Goal: Task Accomplishment & Management: Manage account settings

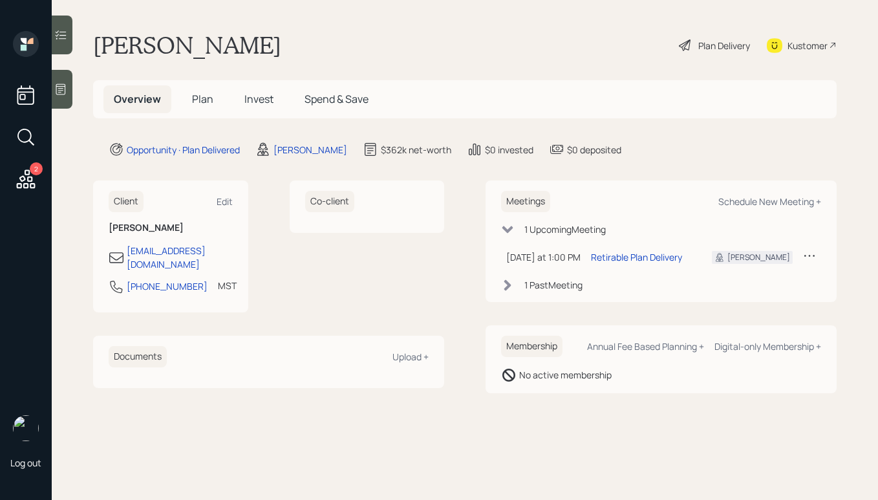
click at [681, 42] on icon at bounding box center [685, 45] width 16 height 16
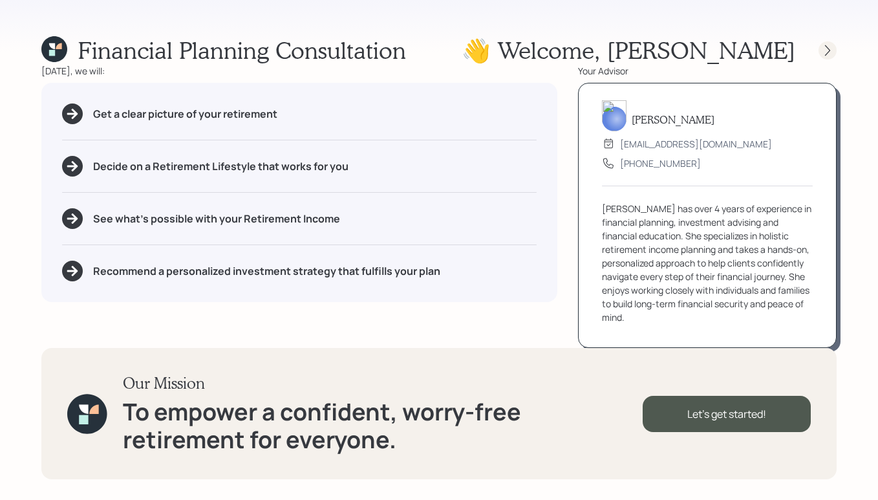
click at [821, 50] on icon at bounding box center [827, 50] width 13 height 13
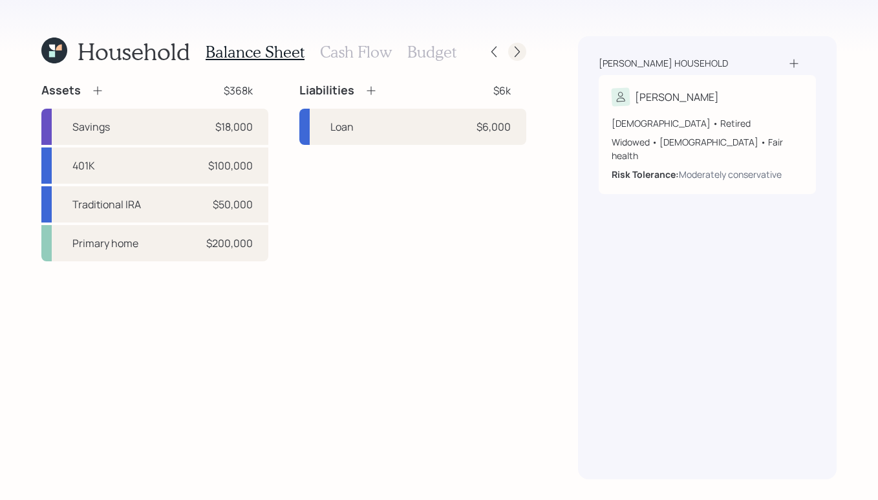
click at [518, 56] on icon at bounding box center [517, 51] width 13 height 13
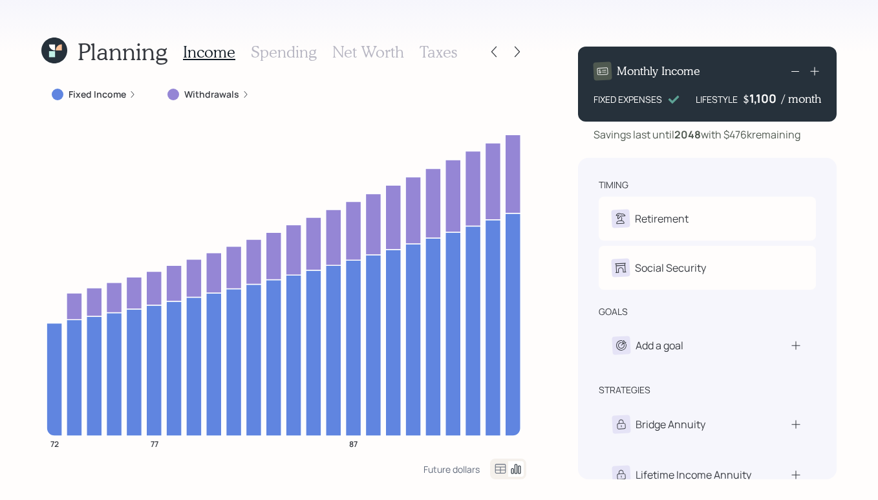
click at [201, 100] on label "Withdrawals" at bounding box center [211, 94] width 55 height 13
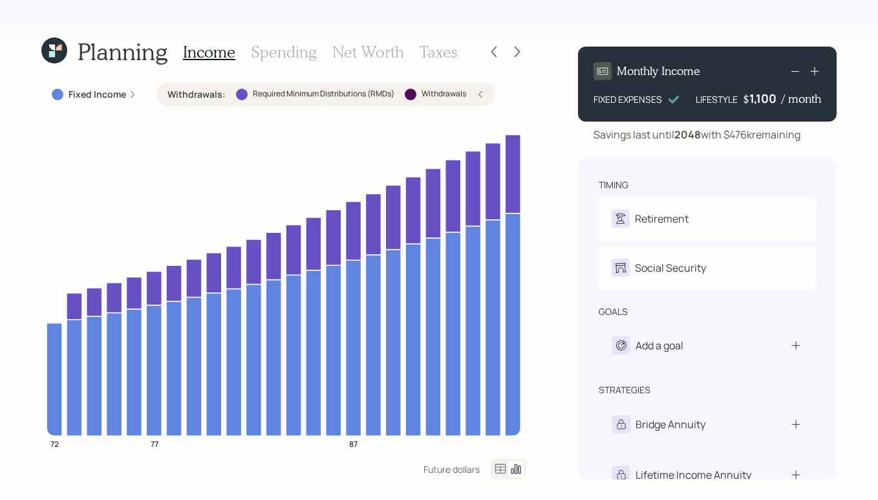
click at [485, 94] on div "Withdrawals : Required Minimum Distributions (RMDs) Withdrawals" at bounding box center [325, 94] width 337 height 23
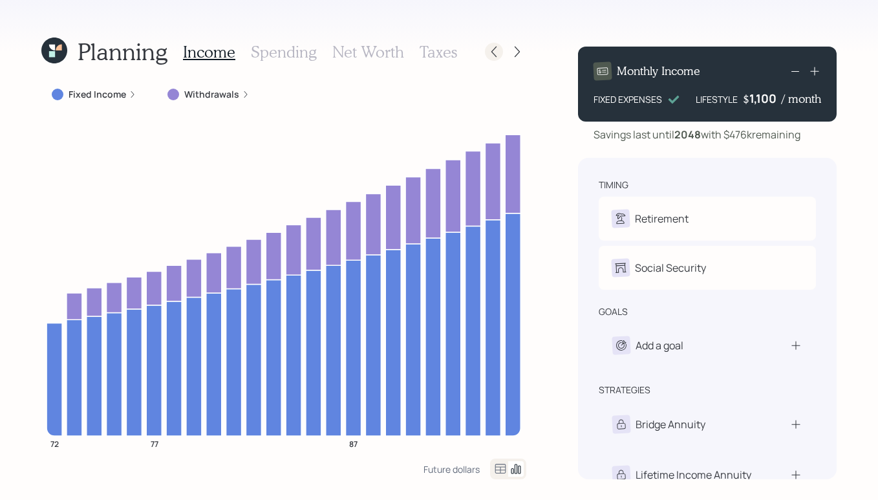
click at [497, 55] on icon at bounding box center [493, 51] width 13 height 13
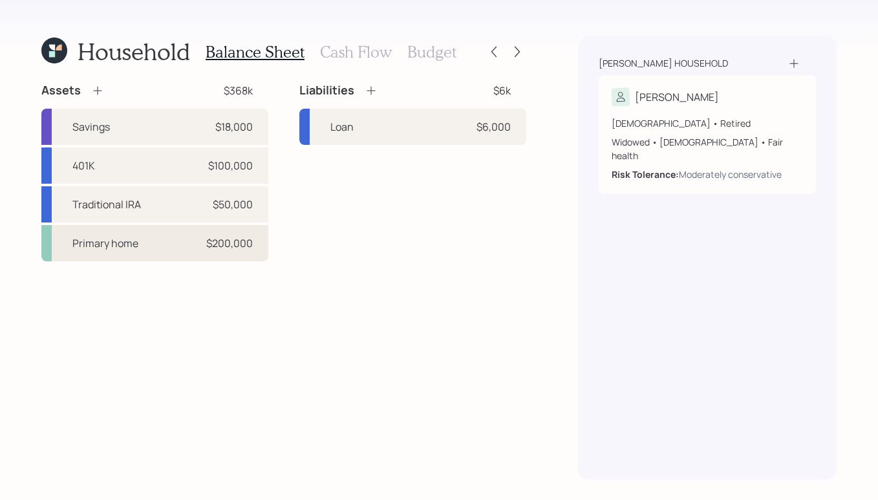
click at [169, 234] on div "Primary home $200,000" at bounding box center [154, 243] width 227 height 36
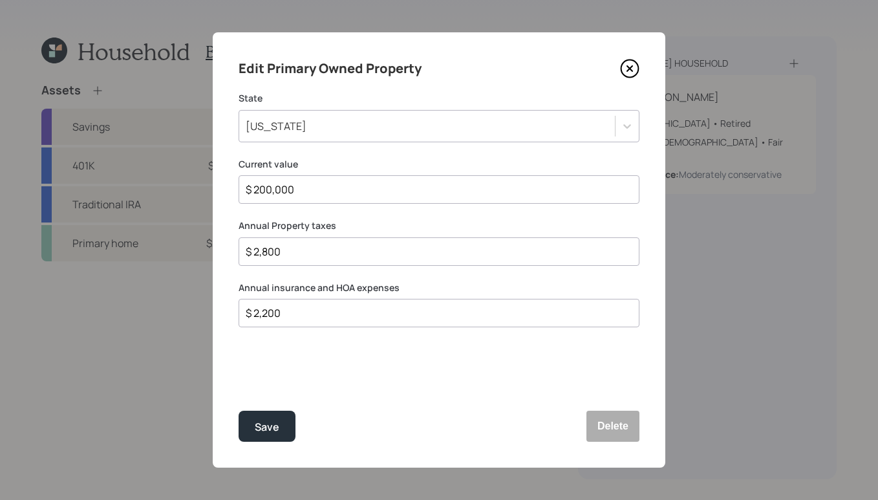
click at [627, 73] on icon at bounding box center [629, 68] width 19 height 19
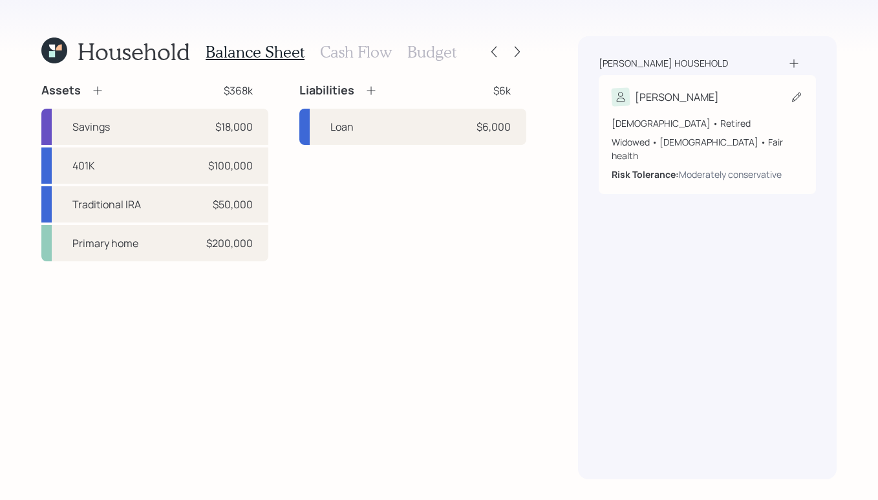
click at [680, 269] on div "Dean household Kathy 72 years old • Retired Widowed • Female • Fair health Risk…" at bounding box center [707, 257] width 258 height 443
click at [518, 50] on icon at bounding box center [516, 52] width 5 height 11
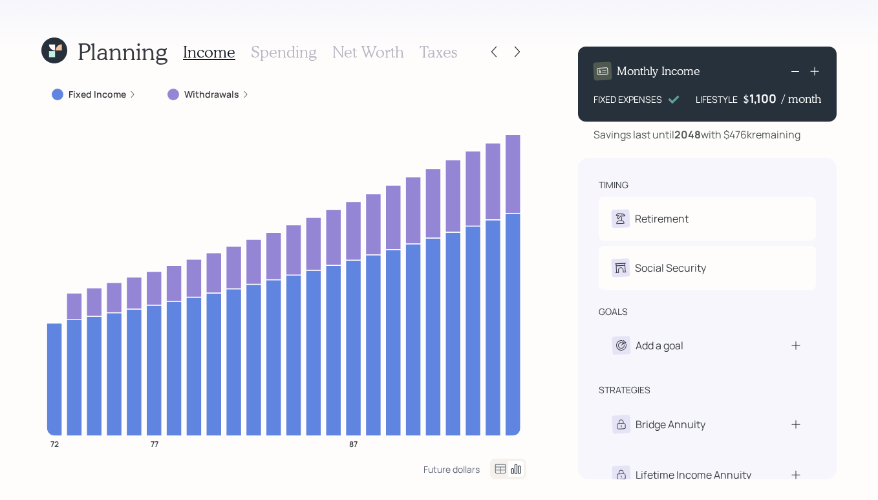
click at [218, 100] on label "Withdrawals" at bounding box center [211, 94] width 55 height 13
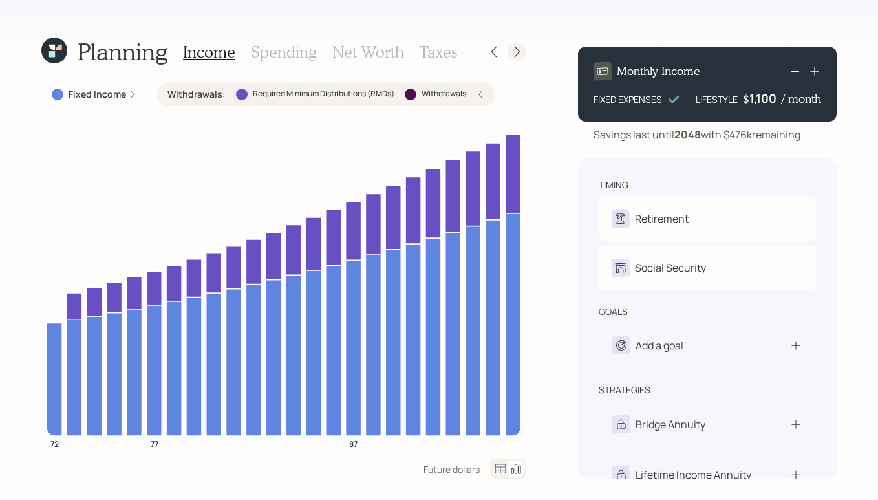
click at [514, 47] on icon at bounding box center [517, 51] width 13 height 13
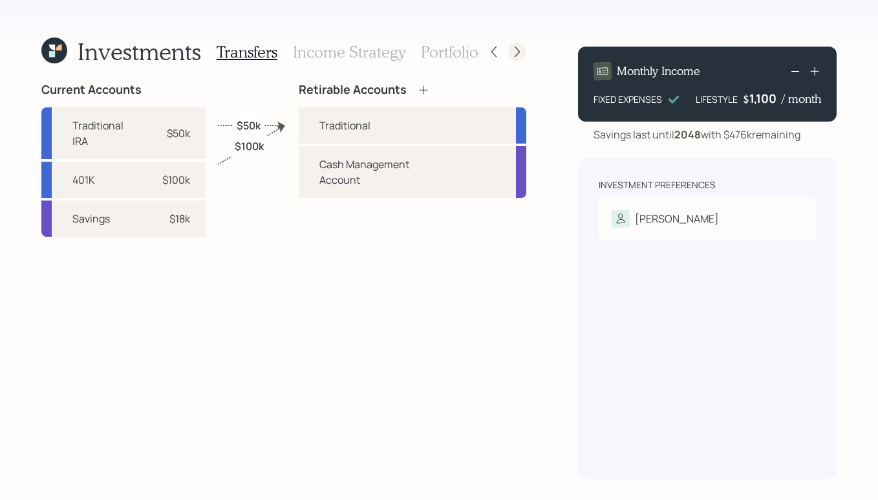
click at [516, 52] on icon at bounding box center [517, 51] width 13 height 13
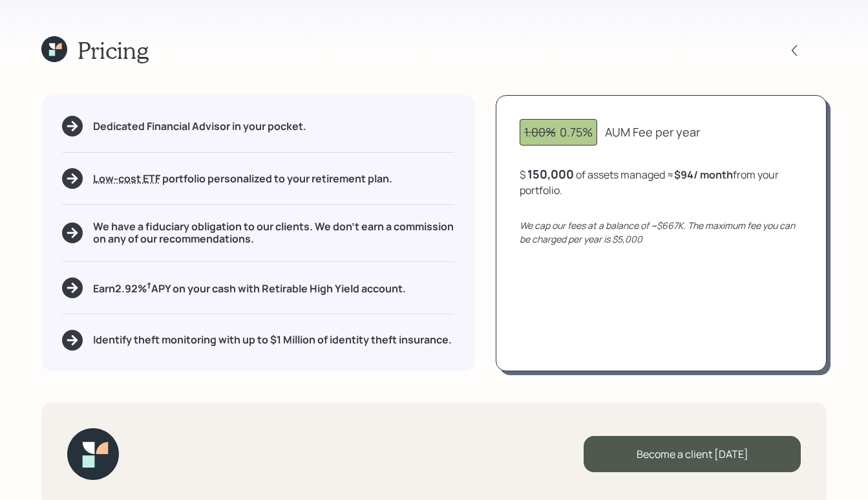
drag, startPoint x: 741, startPoint y: 468, endPoint x: 740, endPoint y: 478, distance: 9.8
click at [741, 469] on div "Become a client today" at bounding box center [692, 454] width 217 height 36
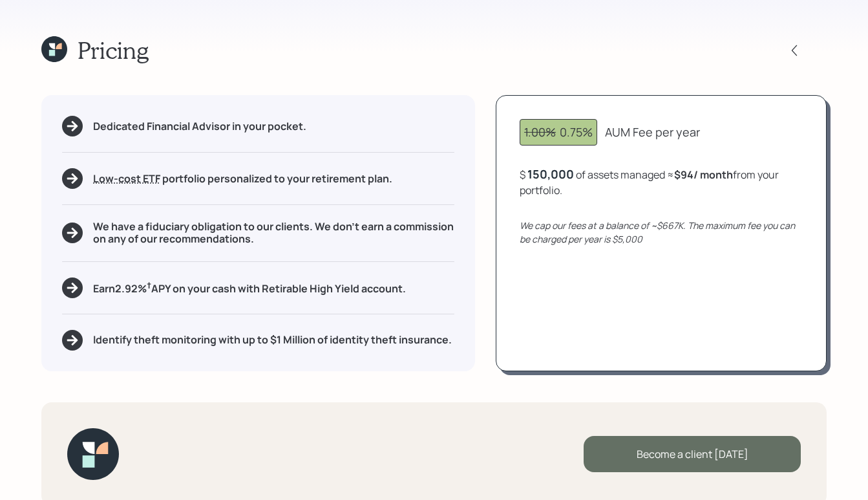
click at [713, 447] on div "Become a client today" at bounding box center [692, 454] width 217 height 36
click at [704, 453] on div "Become a client today" at bounding box center [692, 454] width 217 height 36
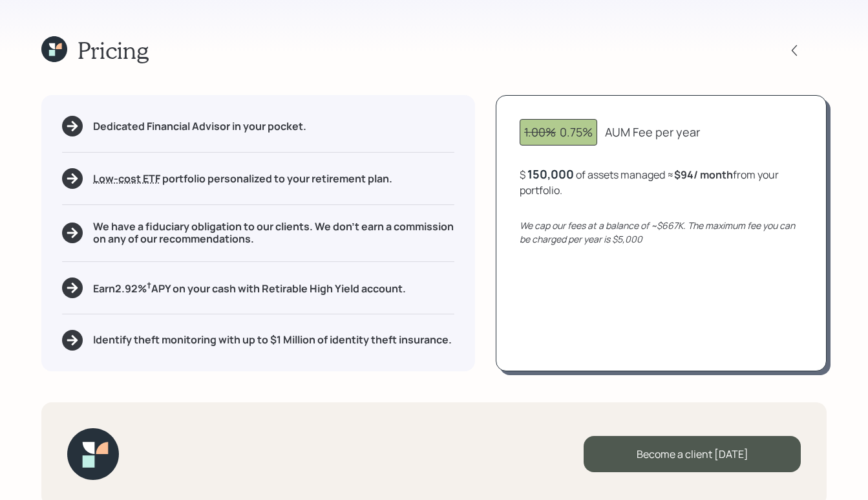
click at [47, 46] on icon at bounding box center [54, 49] width 26 height 26
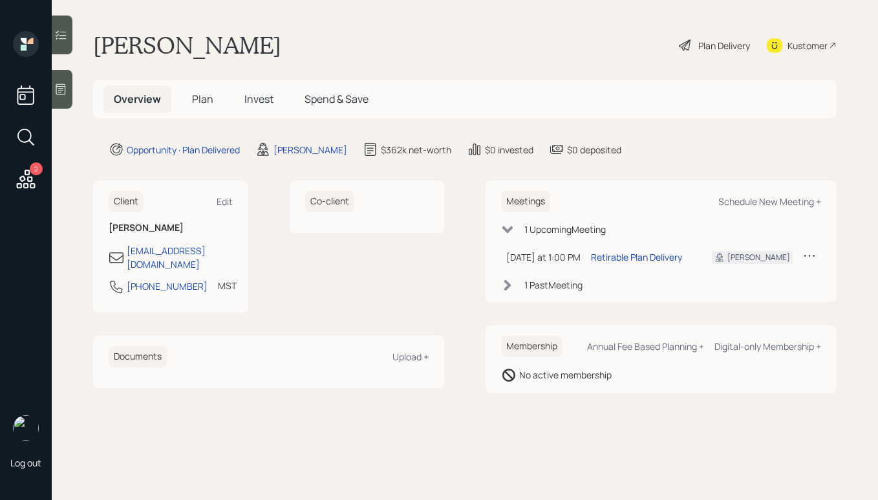
click at [209, 102] on span "Plan" at bounding box center [202, 99] width 21 height 14
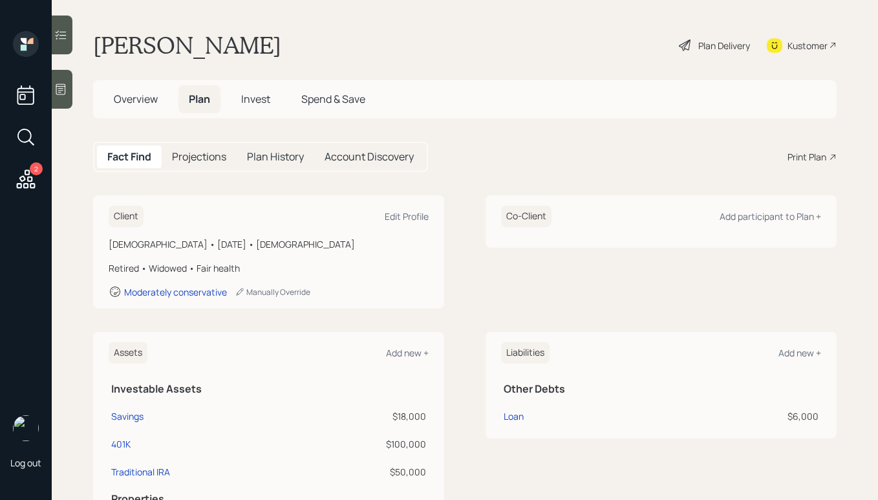
click at [235, 100] on h5 "Invest" at bounding box center [256, 99] width 50 height 28
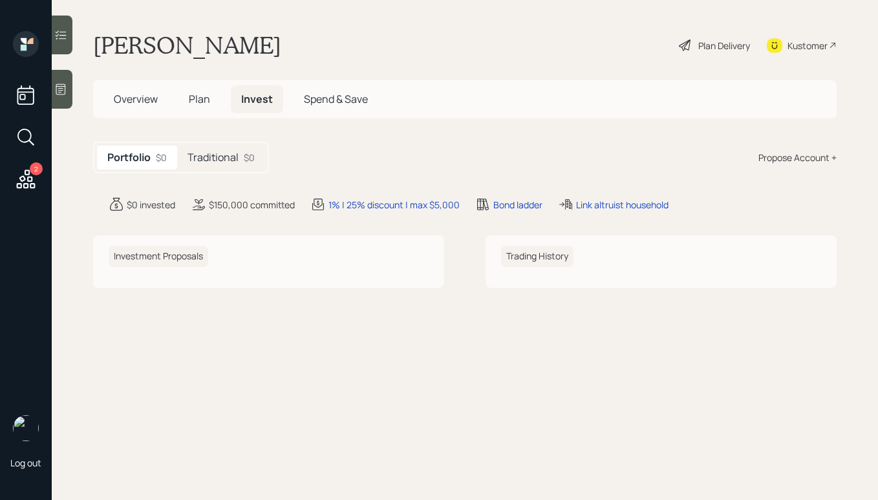
click at [247, 155] on div "$0" at bounding box center [249, 158] width 11 height 14
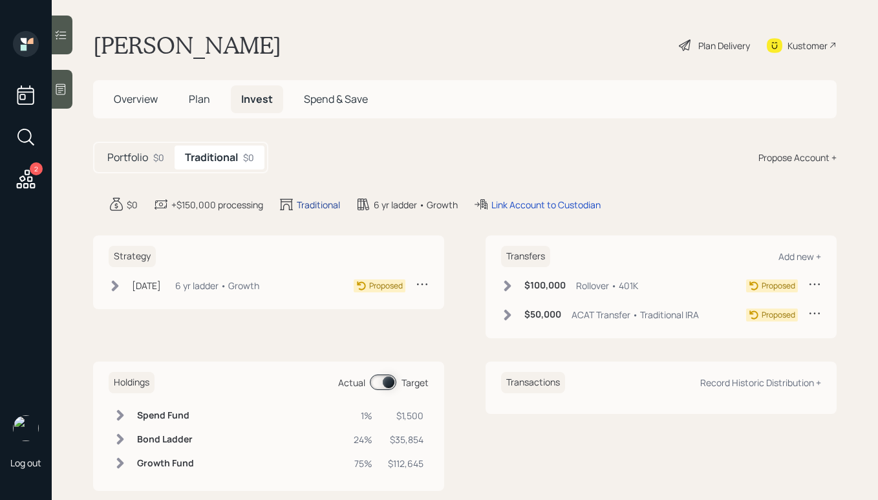
click at [333, 207] on div "Traditional" at bounding box center [318, 205] width 43 height 14
select select "traditional"
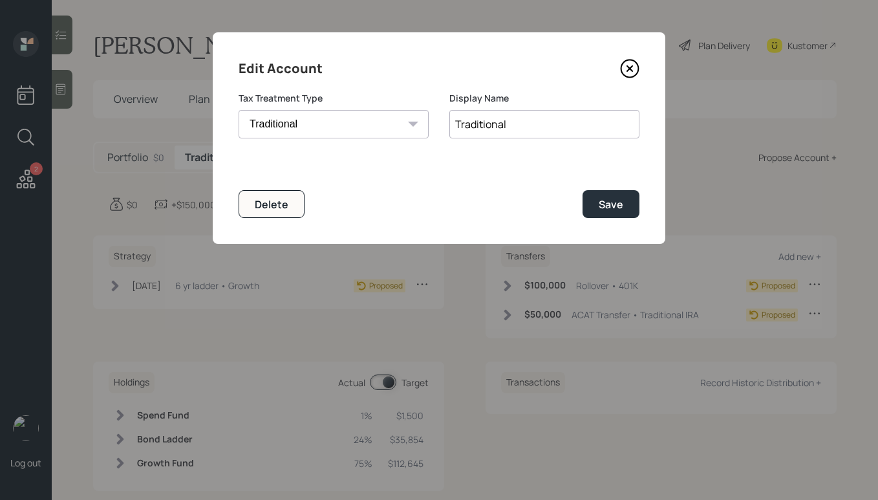
click at [626, 69] on icon at bounding box center [629, 68] width 19 height 19
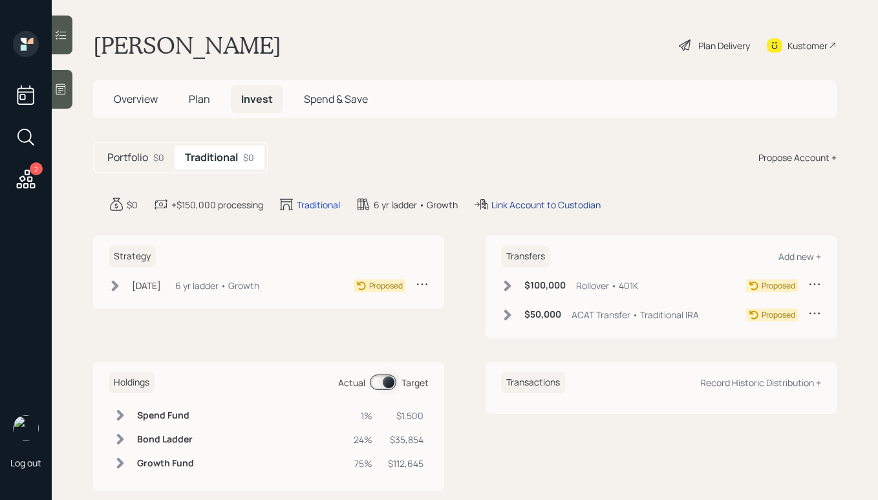
click at [573, 209] on div "Link Account to Custodian" at bounding box center [545, 205] width 109 height 14
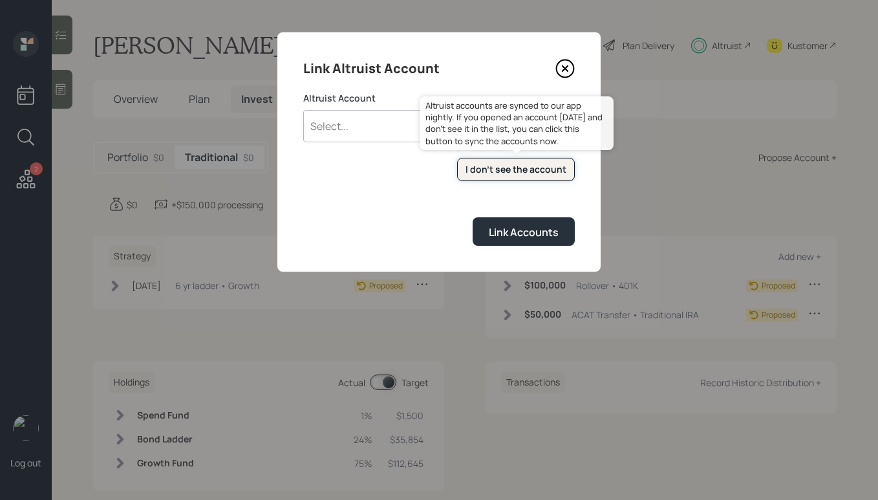
click at [515, 173] on div "I don't see the account" at bounding box center [515, 169] width 101 height 13
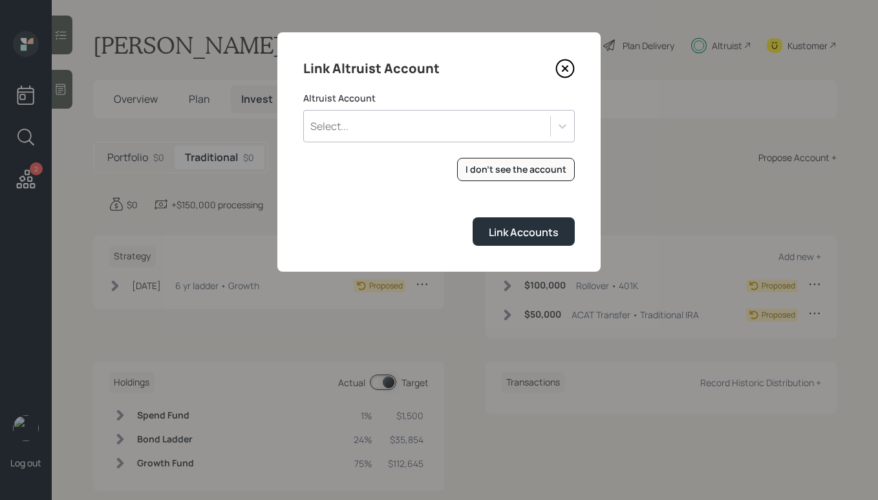
click at [518, 129] on div "Select..." at bounding box center [427, 126] width 246 height 22
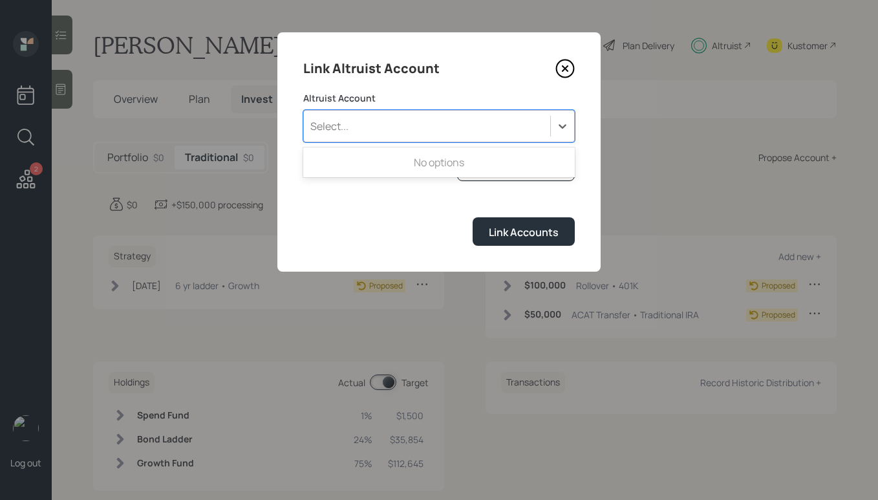
drag, startPoint x: 580, startPoint y: 69, endPoint x: 560, endPoint y: 69, distance: 20.0
click at [580, 69] on div "Link Altruist Account Altruist Account Use Up and Down to choose options, press…" at bounding box center [438, 151] width 323 height 239
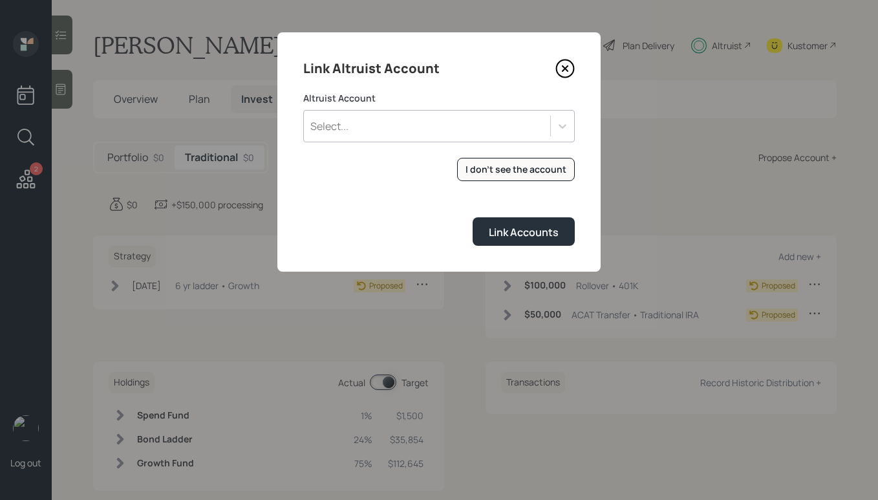
click at [560, 69] on icon at bounding box center [564, 68] width 19 height 19
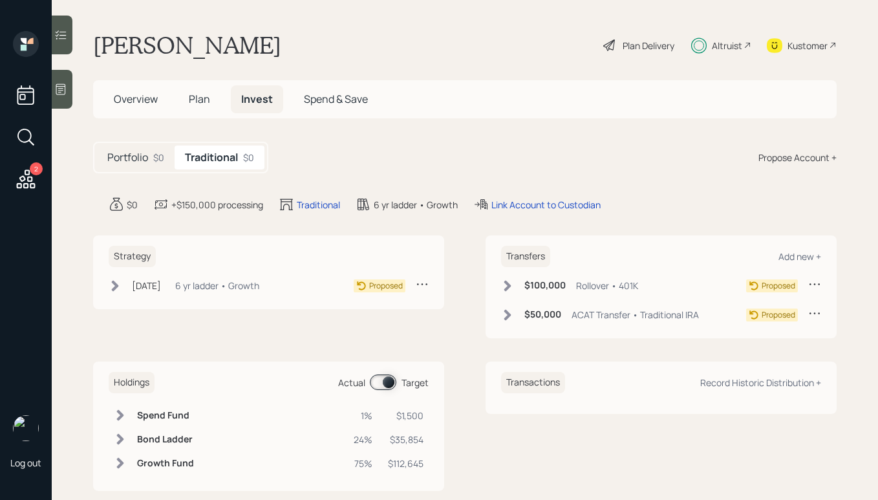
click at [633, 46] on div "Plan Delivery" at bounding box center [648, 46] width 52 height 14
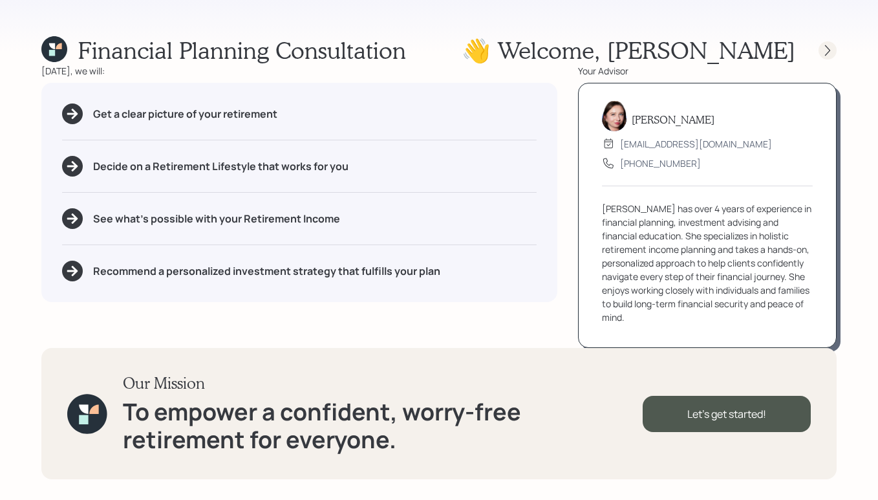
click at [819, 43] on div at bounding box center [815, 50] width 41 height 18
click at [819, 45] on div at bounding box center [827, 50] width 18 height 18
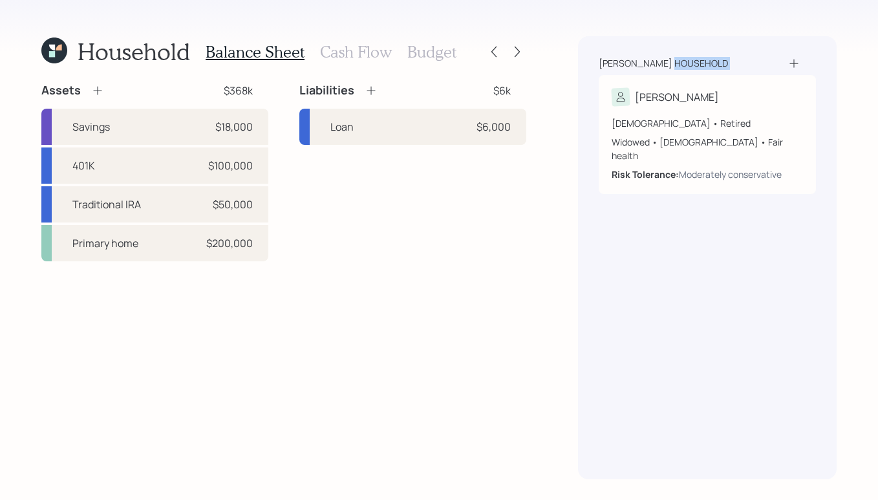
click at [819, 45] on div "Dean household Kathy 72 years old • Retired Widowed • Female • Fair health Risk…" at bounding box center [707, 257] width 258 height 443
click at [523, 56] on div at bounding box center [517, 52] width 18 height 18
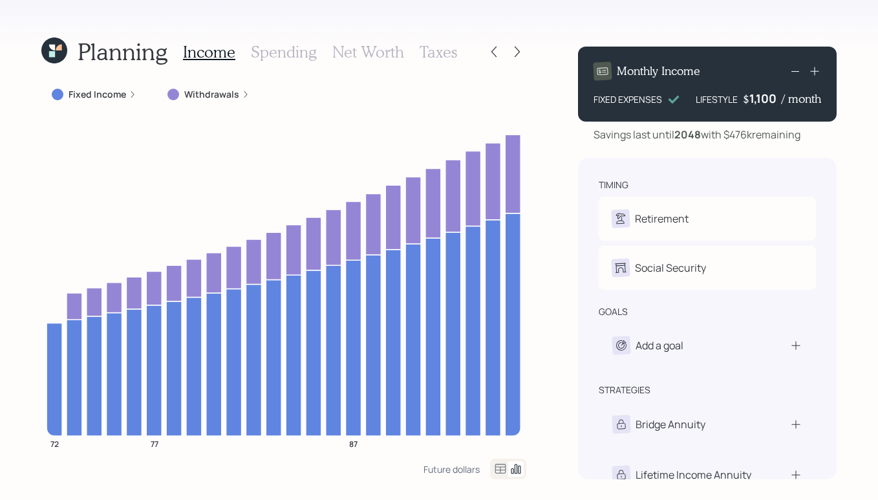
click at [523, 56] on div at bounding box center [517, 52] width 18 height 18
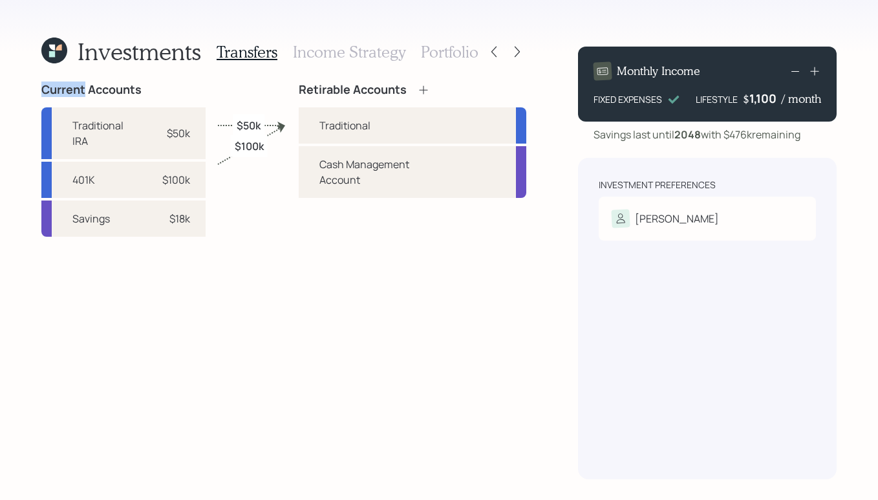
click at [523, 56] on div at bounding box center [517, 52] width 18 height 18
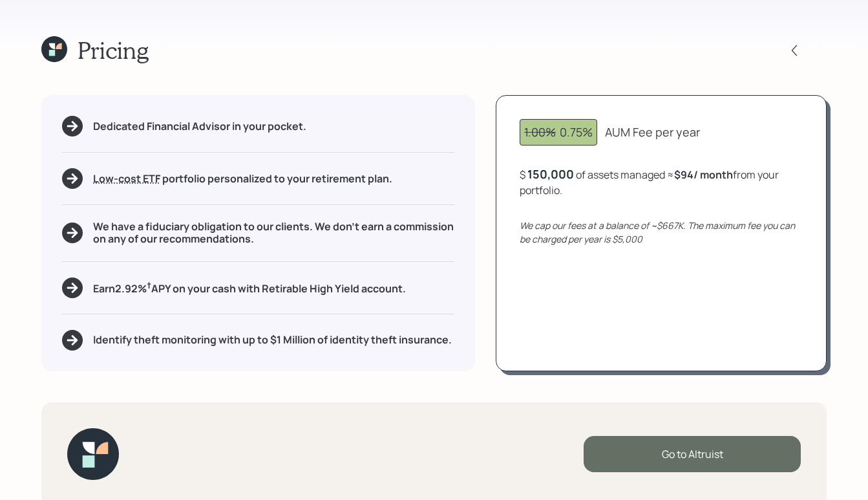
click at [684, 455] on div "Go to Altruist" at bounding box center [692, 454] width 217 height 36
click at [684, 443] on div "Go to Altruist" at bounding box center [692, 454] width 217 height 36
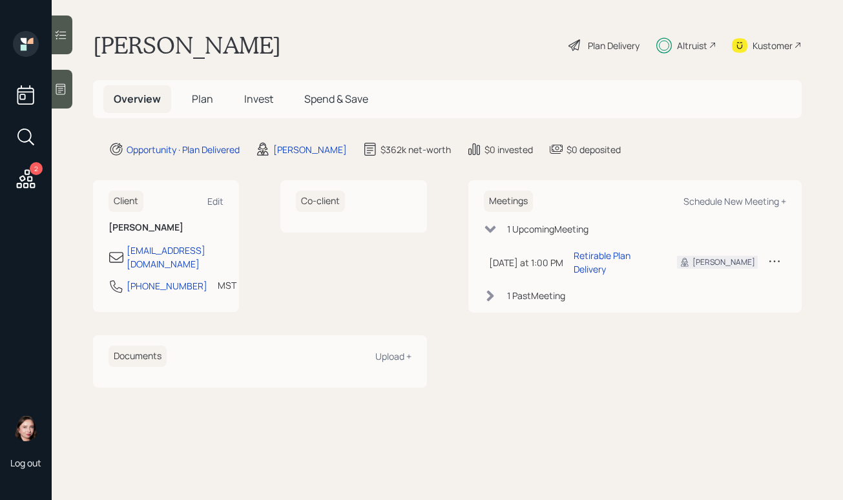
click at [678, 41] on div "Altruist" at bounding box center [692, 46] width 30 height 14
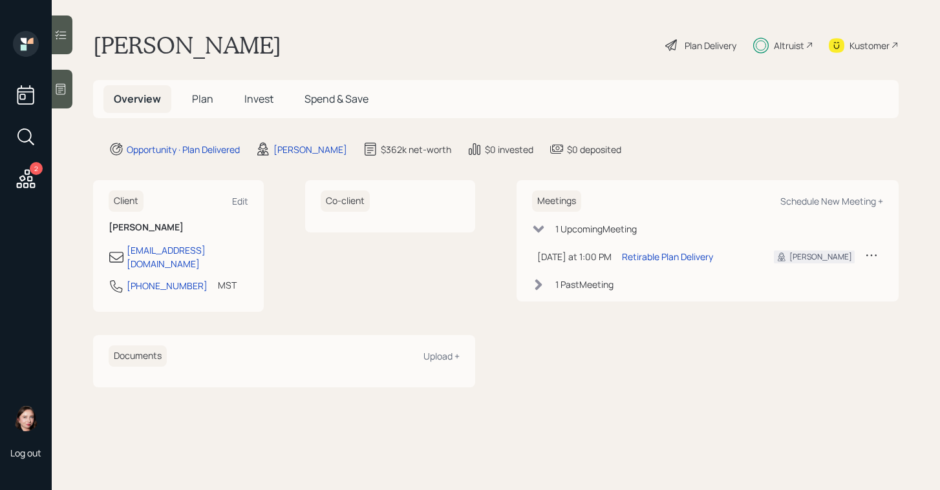
click at [689, 41] on div "Plan Delivery" at bounding box center [710, 46] width 52 height 14
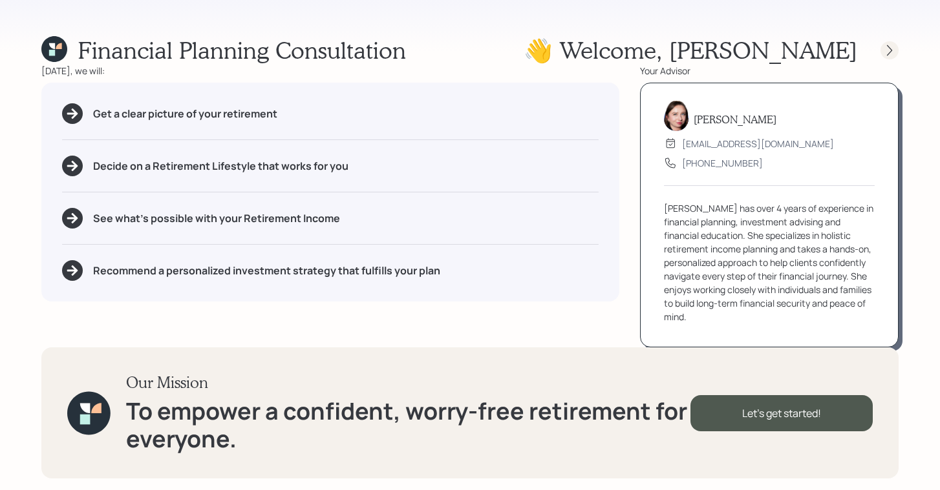
click at [843, 48] on icon at bounding box center [889, 50] width 5 height 11
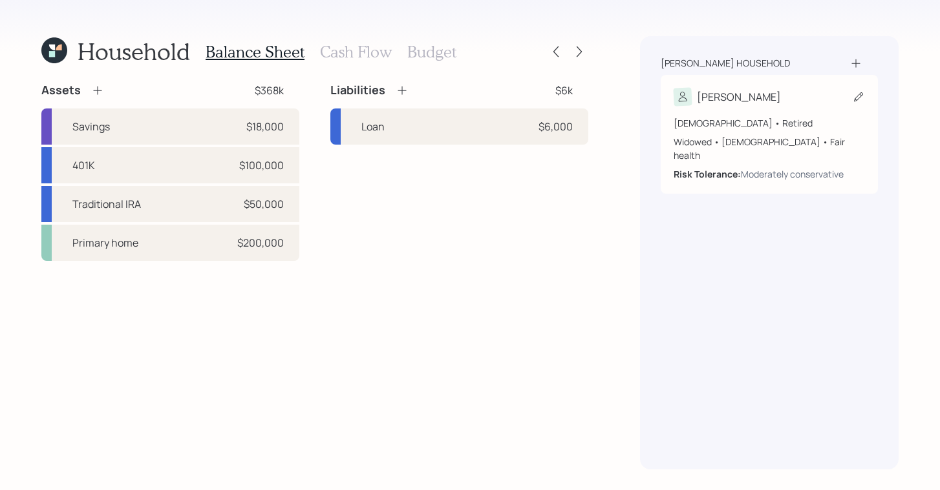
click at [757, 101] on div "[PERSON_NAME]" at bounding box center [768, 97] width 191 height 18
select select "3"
select select "female"
select select "fair"
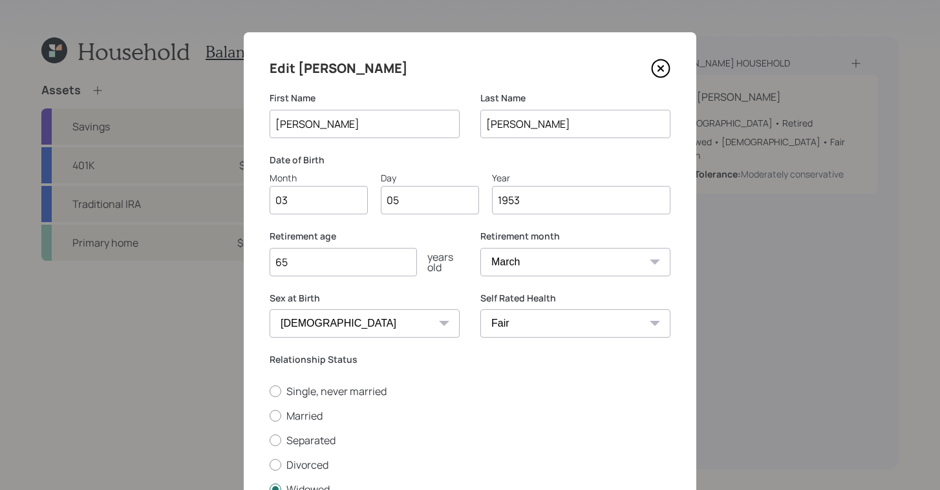
drag, startPoint x: 661, startPoint y: 70, endPoint x: 735, endPoint y: 80, distance: 74.3
click at [662, 70] on icon at bounding box center [660, 68] width 19 height 19
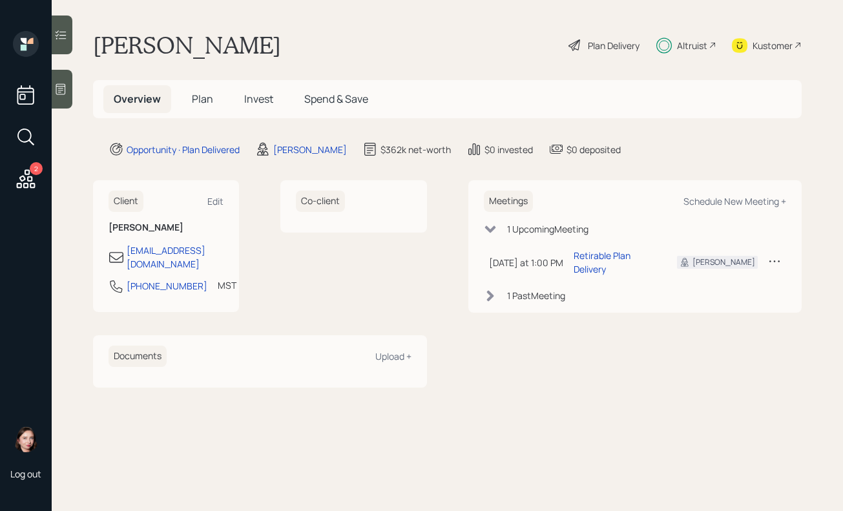
click at [592, 33] on div "Plan Delivery" at bounding box center [604, 45] width 74 height 28
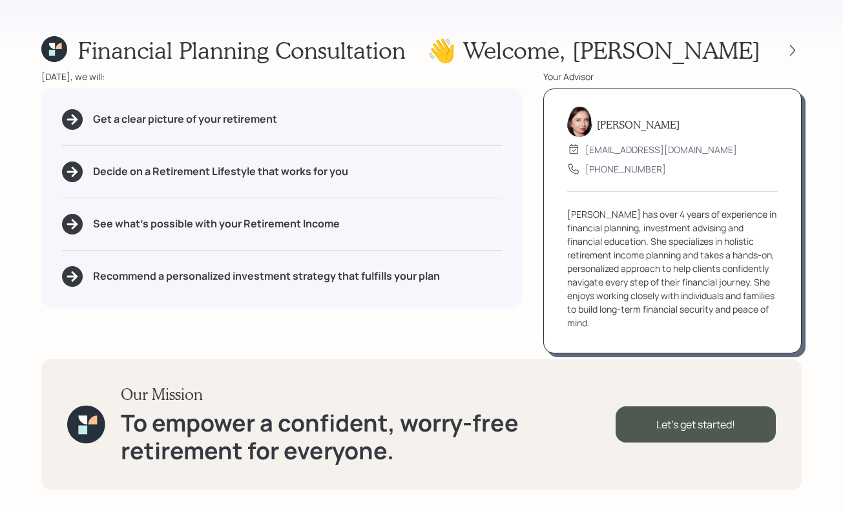
click at [592, 37] on h1 "👋 Welcome , [PERSON_NAME]" at bounding box center [593, 50] width 333 height 28
click at [788, 58] on div at bounding box center [781, 50] width 41 height 18
click at [789, 47] on icon at bounding box center [792, 50] width 13 height 13
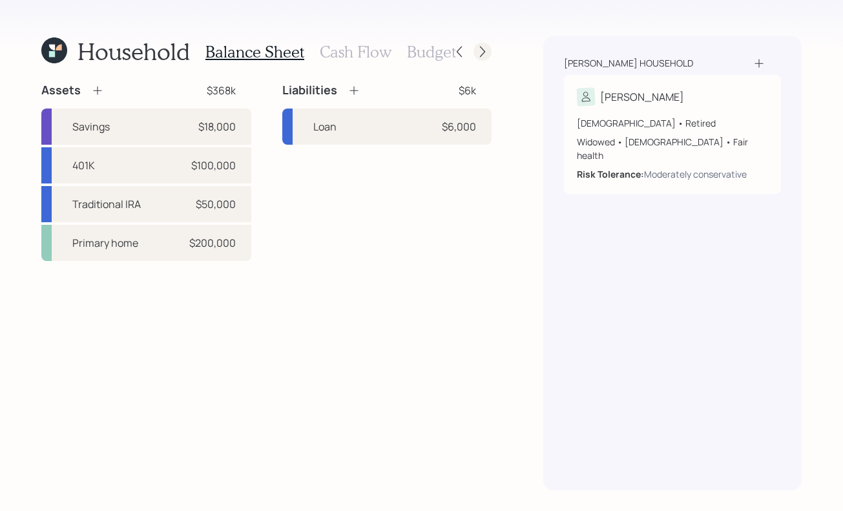
click at [480, 50] on icon at bounding box center [482, 51] width 13 height 13
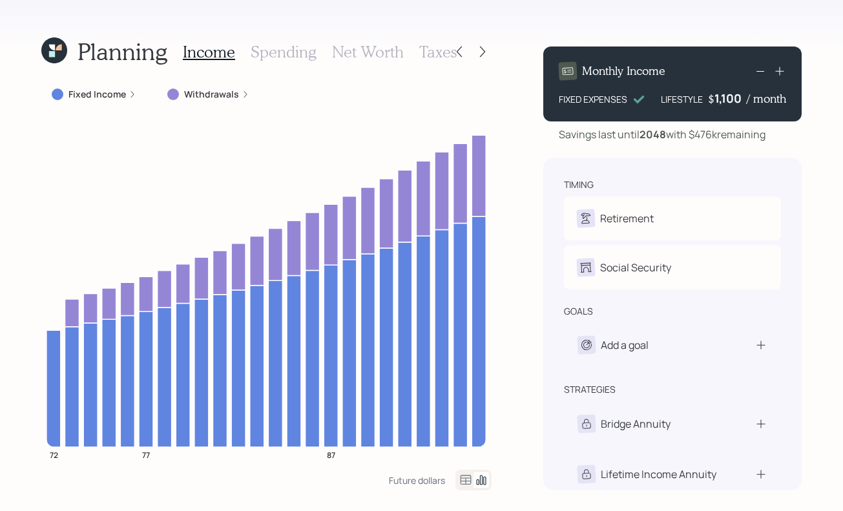
click at [480, 50] on icon at bounding box center [482, 51] width 13 height 13
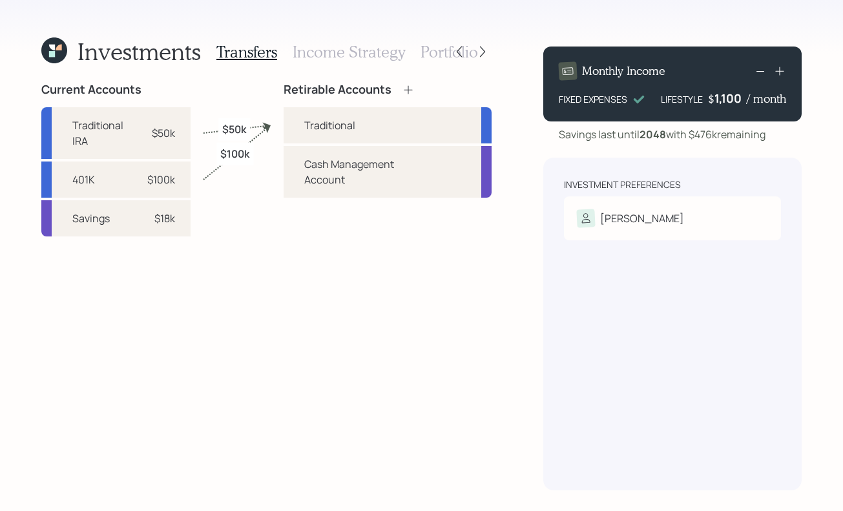
click at [440, 297] on div "Retirable Accounts Traditional Cash Management Account" at bounding box center [388, 287] width 208 height 408
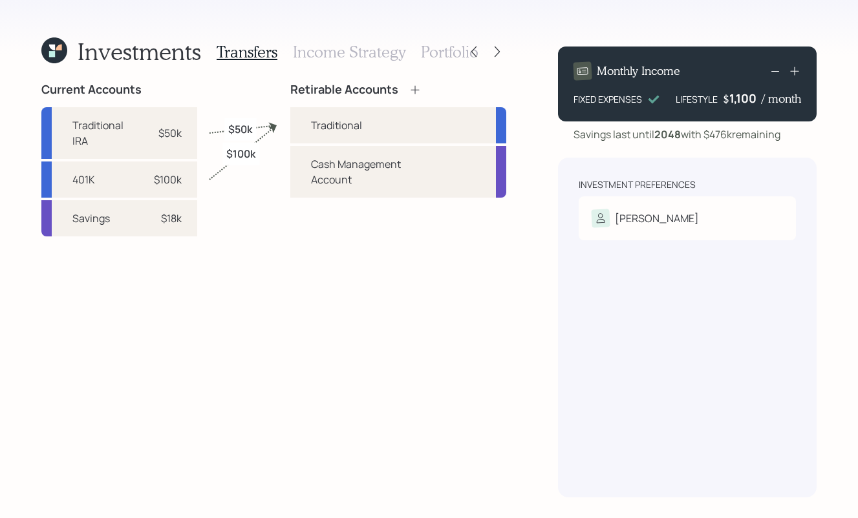
click at [50, 55] on icon at bounding box center [52, 54] width 6 height 6
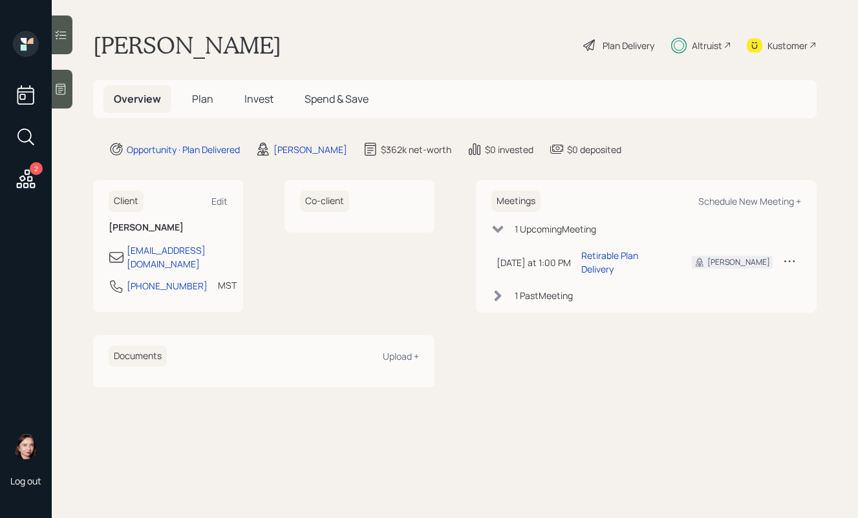
click at [202, 106] on span "Plan" at bounding box center [202, 99] width 21 height 14
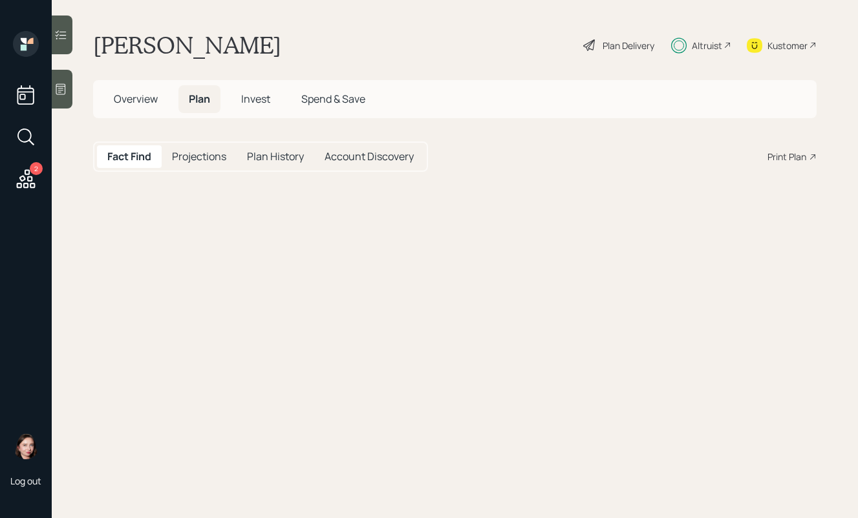
click at [222, 106] on div "Overview Plan Invest Spend & Save" at bounding box center [239, 99] width 272 height 28
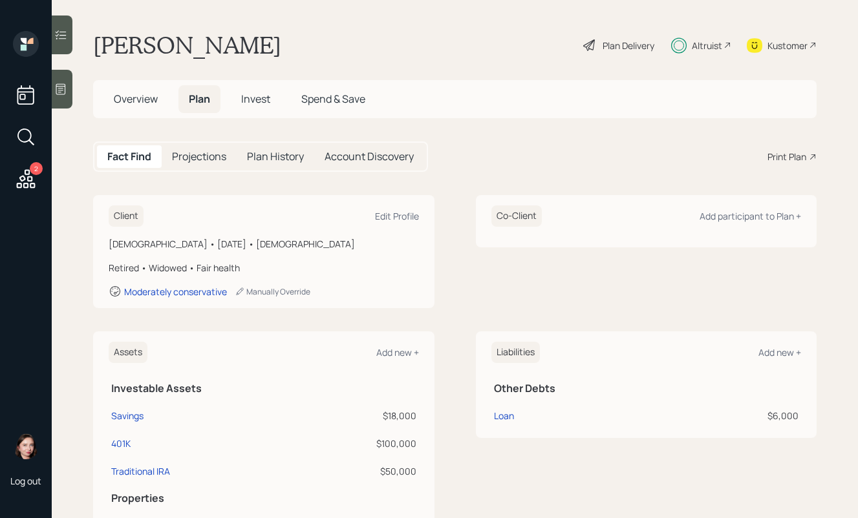
click at [270, 111] on h5 "Invest" at bounding box center [256, 99] width 50 height 28
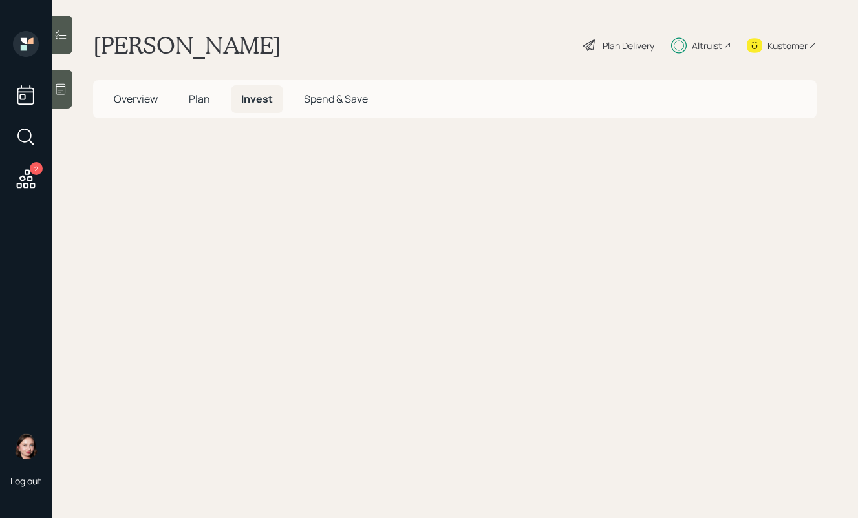
click at [265, 105] on span "Invest" at bounding box center [257, 99] width 32 height 14
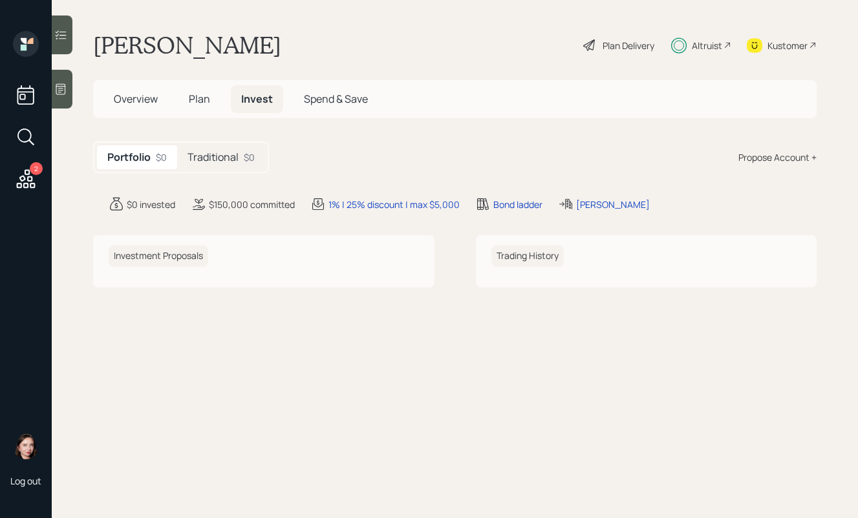
click at [229, 160] on h5 "Traditional" at bounding box center [212, 157] width 51 height 12
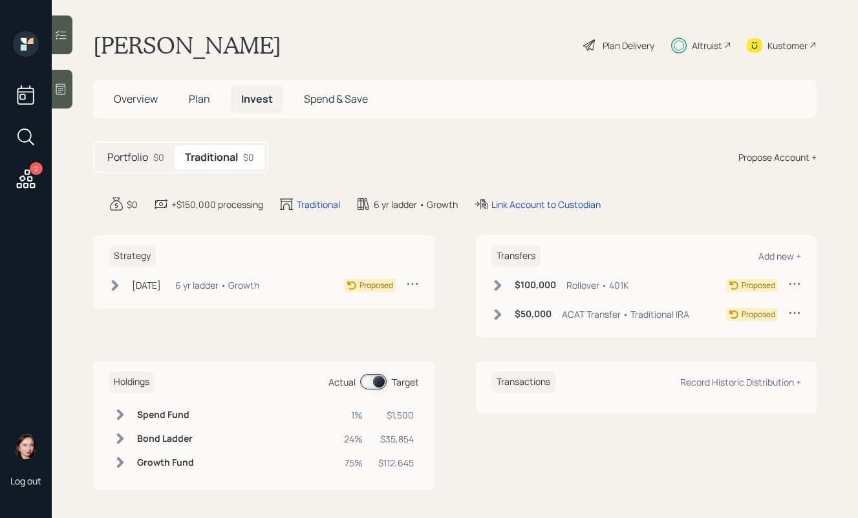
click at [114, 285] on icon at bounding box center [115, 285] width 13 height 13
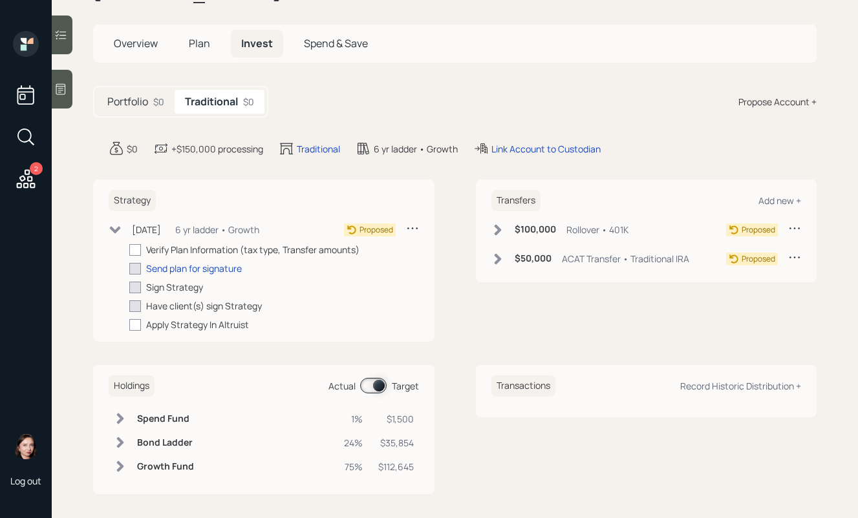
scroll to position [63, 0]
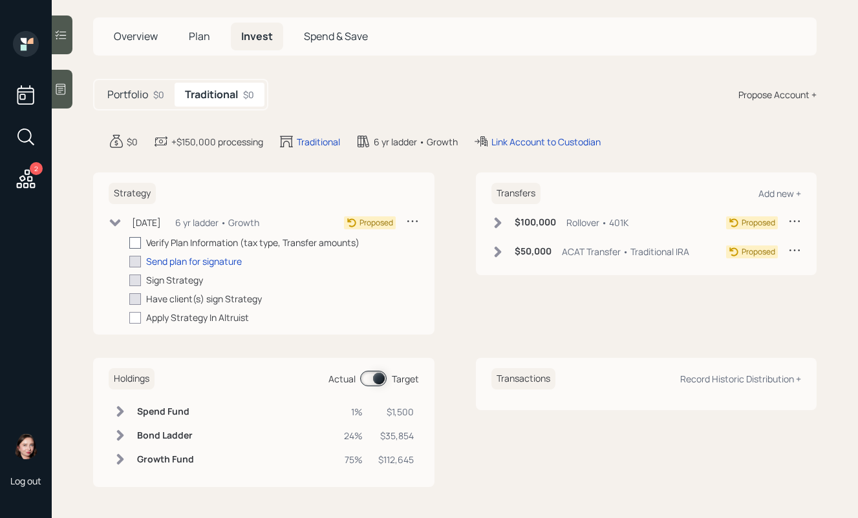
click at [136, 243] on div at bounding box center [135, 243] width 12 height 12
click at [129, 243] on input "checkbox" at bounding box center [129, 242] width 1 height 1
checkbox input "true"
click at [491, 222] on icon at bounding box center [497, 222] width 13 height 13
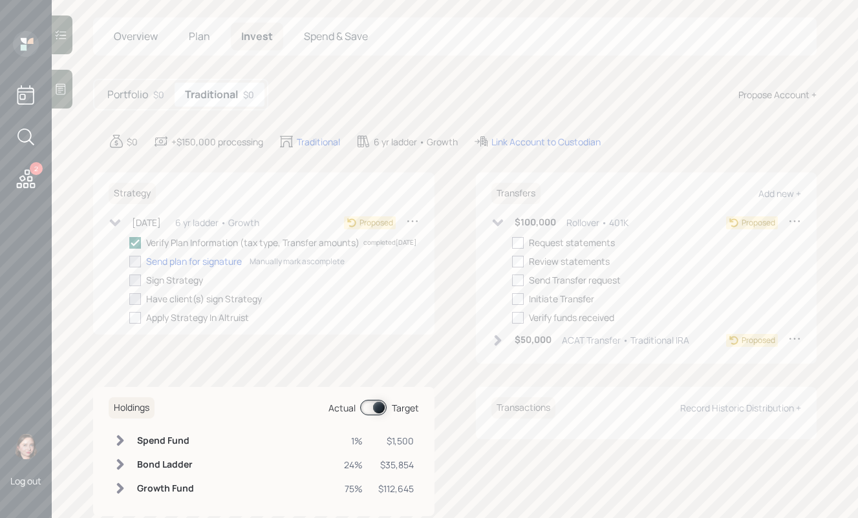
click at [141, 268] on div at bounding box center [135, 262] width 12 height 12
click at [129, 262] on input "checkbox" at bounding box center [129, 261] width 1 height 1
click at [194, 268] on div "Send plan for signature" at bounding box center [194, 262] width 96 height 14
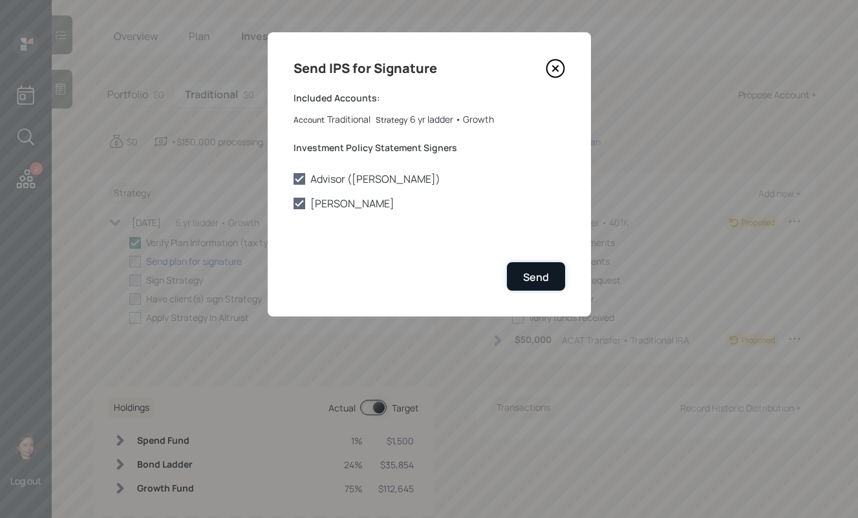
click at [547, 283] on div "Send" at bounding box center [536, 277] width 26 height 14
checkbox input "true"
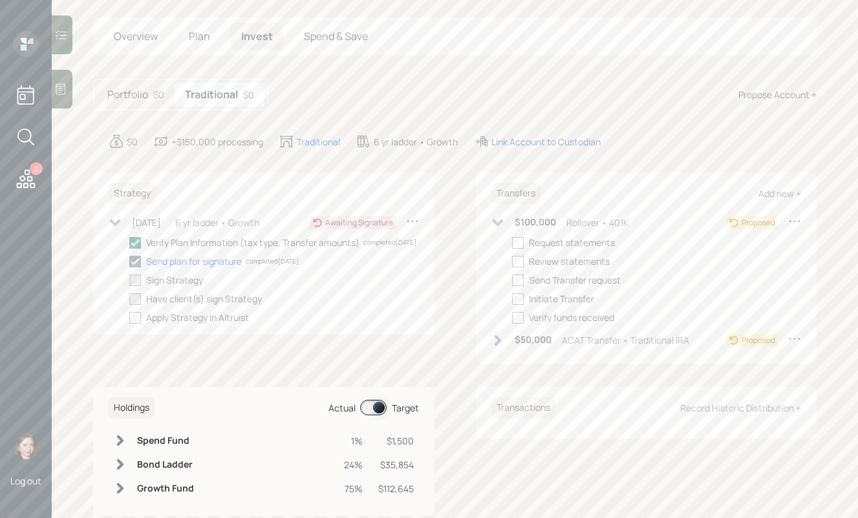
click at [527, 138] on div "Link Account to Custodian" at bounding box center [545, 142] width 109 height 14
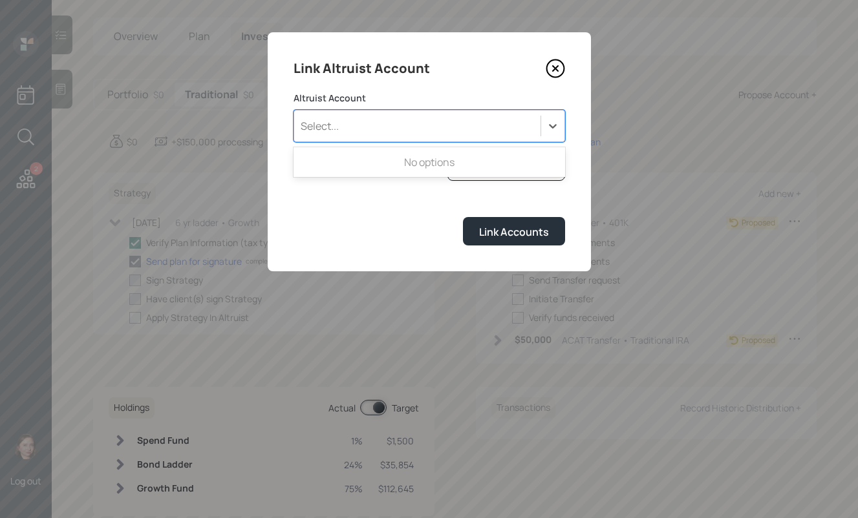
click at [546, 111] on div at bounding box center [552, 126] width 24 height 31
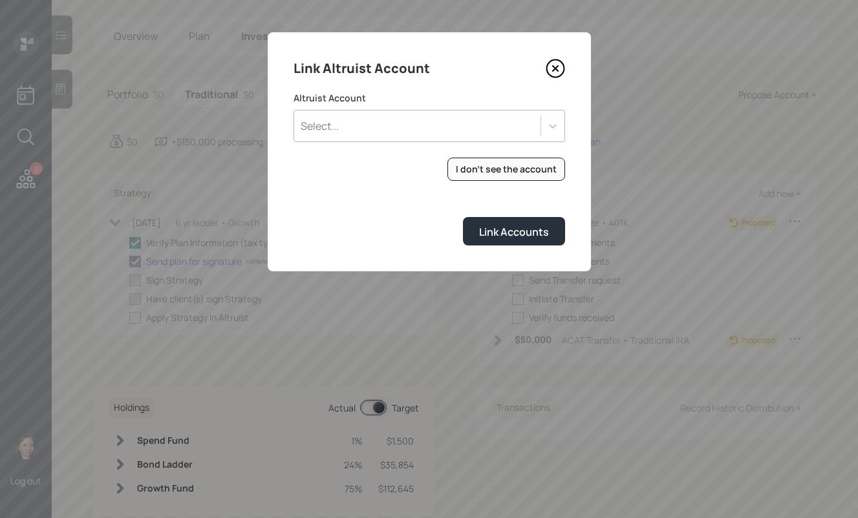
click at [517, 73] on div "Link Altruist Account" at bounding box center [428, 68] width 271 height 21
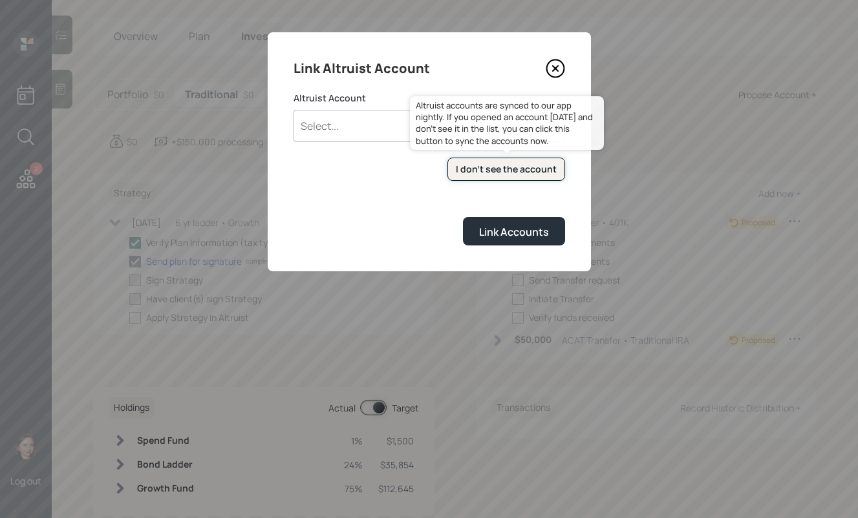
click at [517, 174] on div "I don't see the account" at bounding box center [506, 169] width 101 height 13
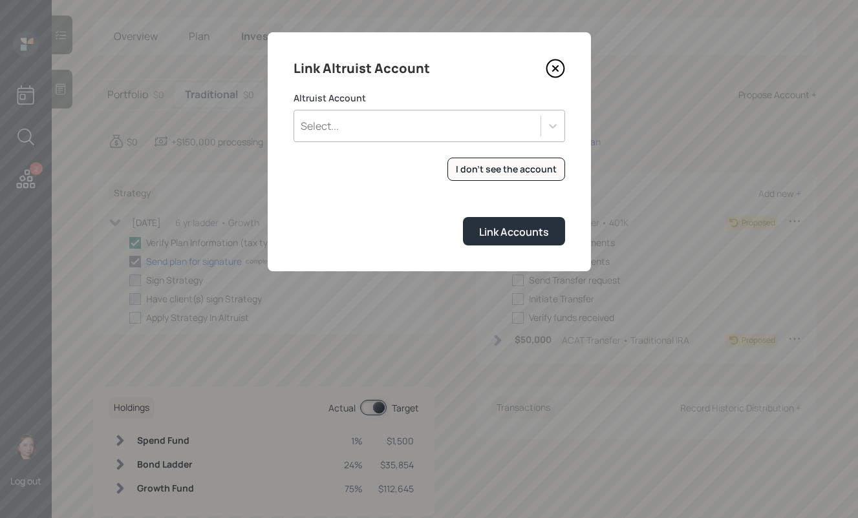
checkbox input "true"
click at [471, 132] on div "Select..." at bounding box center [417, 126] width 246 height 22
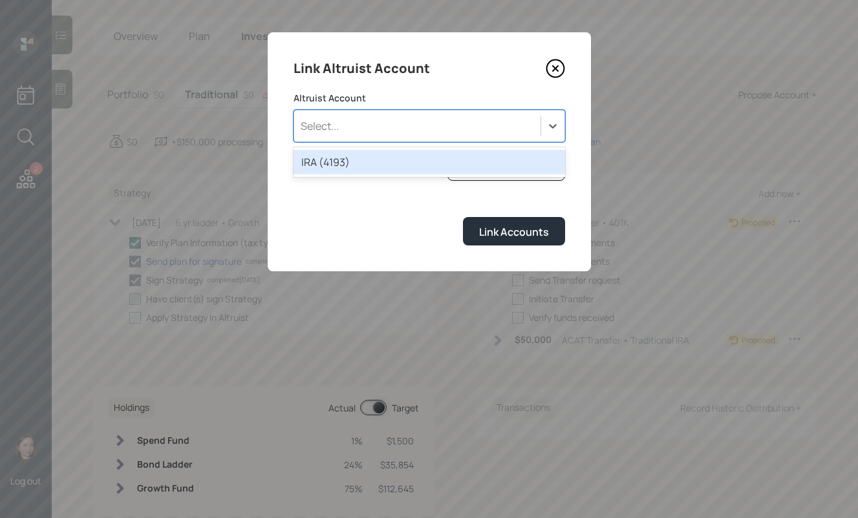
click at [446, 169] on div "IRA (4193)" at bounding box center [428, 162] width 271 height 25
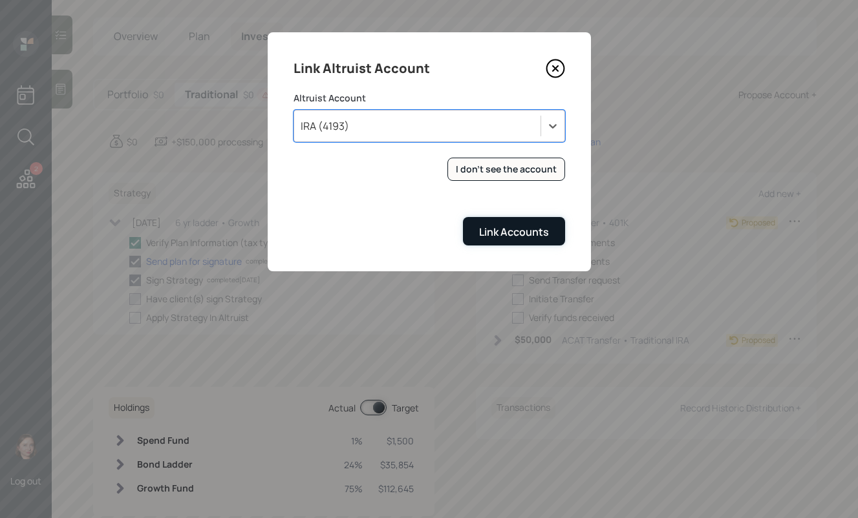
click at [500, 228] on div "Link Accounts" at bounding box center [514, 232] width 70 height 14
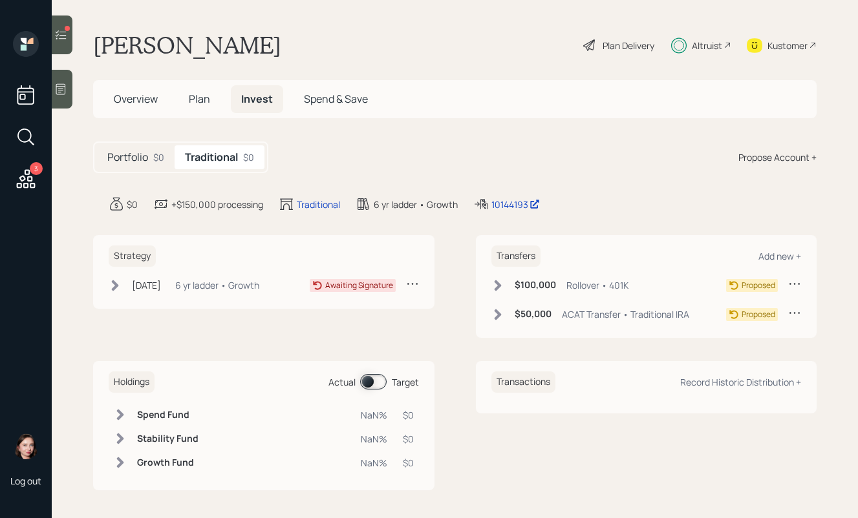
click at [34, 185] on icon at bounding box center [26, 178] width 19 height 19
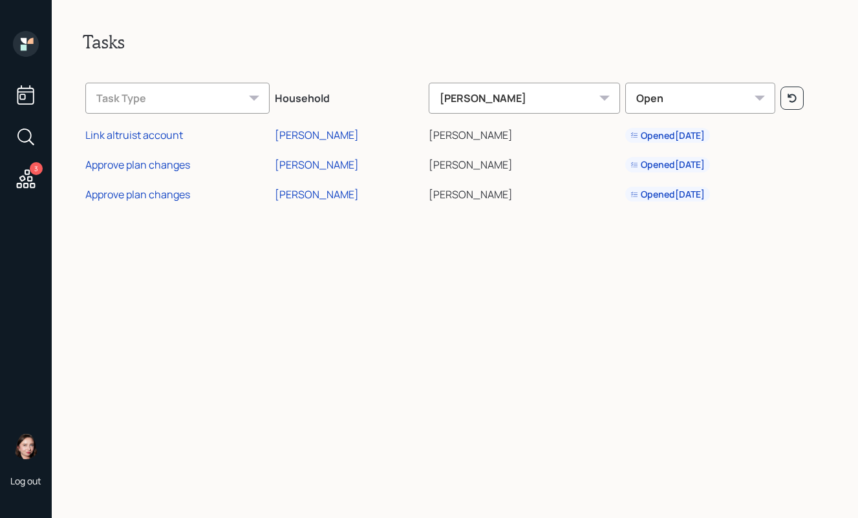
click at [31, 50] on icon at bounding box center [26, 44] width 26 height 26
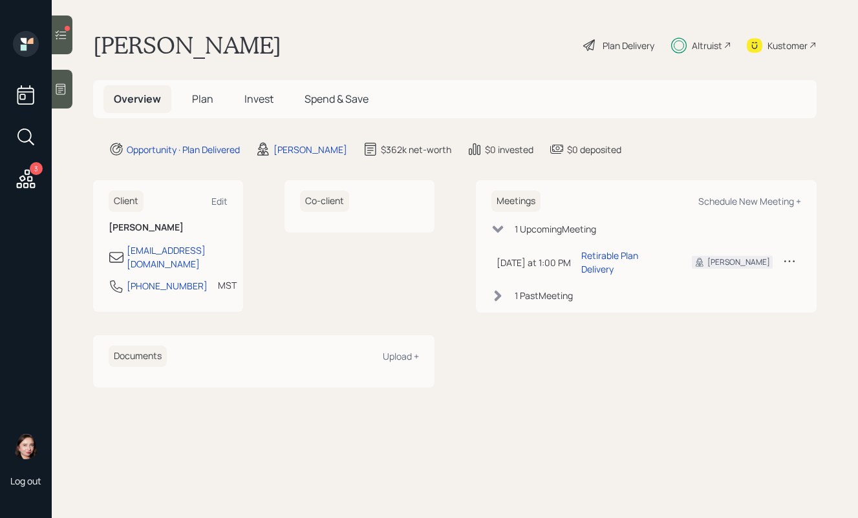
click at [565, 418] on main "Kathy Dean Plan Delivery Altruist Kustomer Overview Plan Invest Spend & Save Op…" at bounding box center [455, 259] width 806 height 518
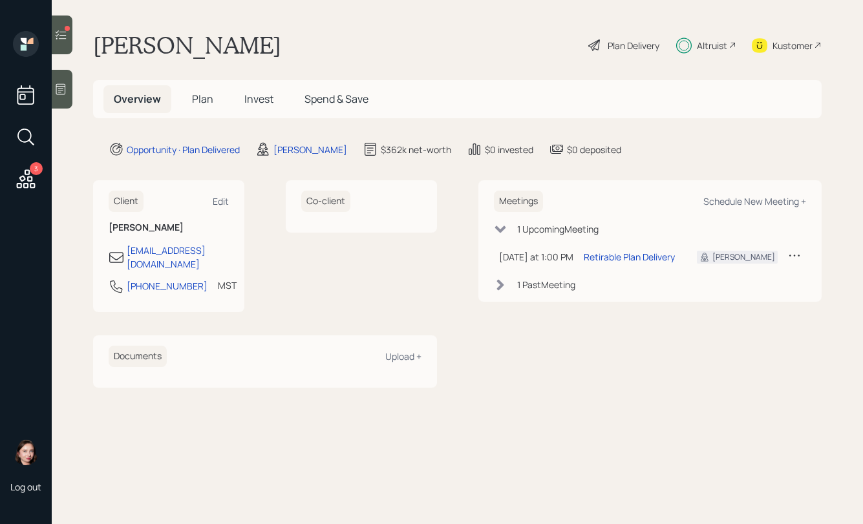
click at [748, 458] on main "Kathy Dean Plan Delivery Altruist Kustomer Overview Plan Invest Spend & Save Op…" at bounding box center [457, 262] width 811 height 524
click at [57, 23] on div at bounding box center [62, 35] width 21 height 39
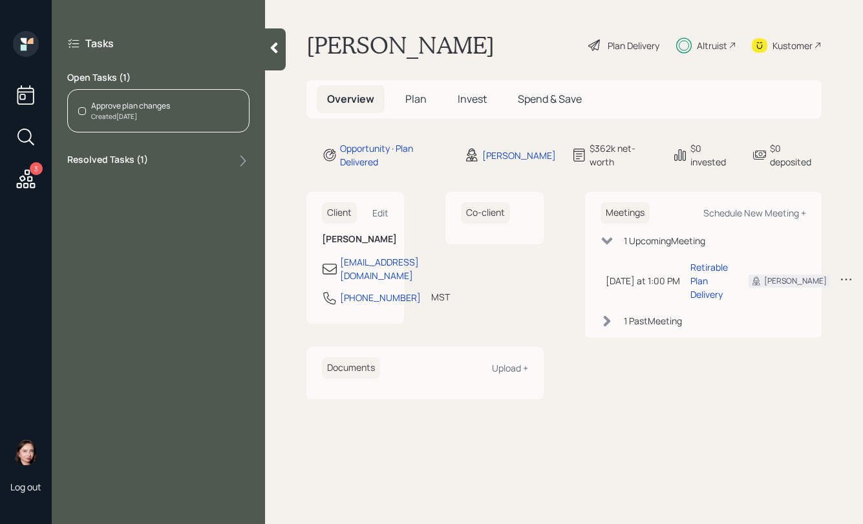
click at [83, 110] on div at bounding box center [82, 111] width 8 height 8
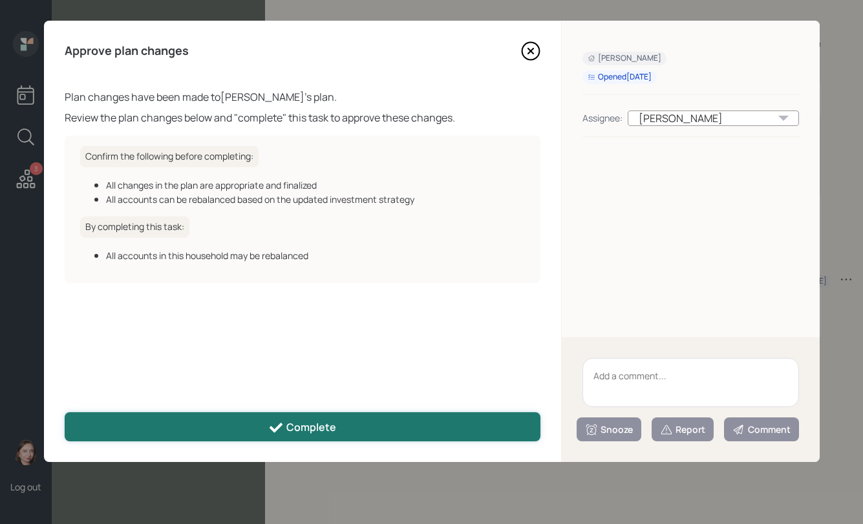
click at [310, 418] on button "Complete" at bounding box center [303, 426] width 476 height 29
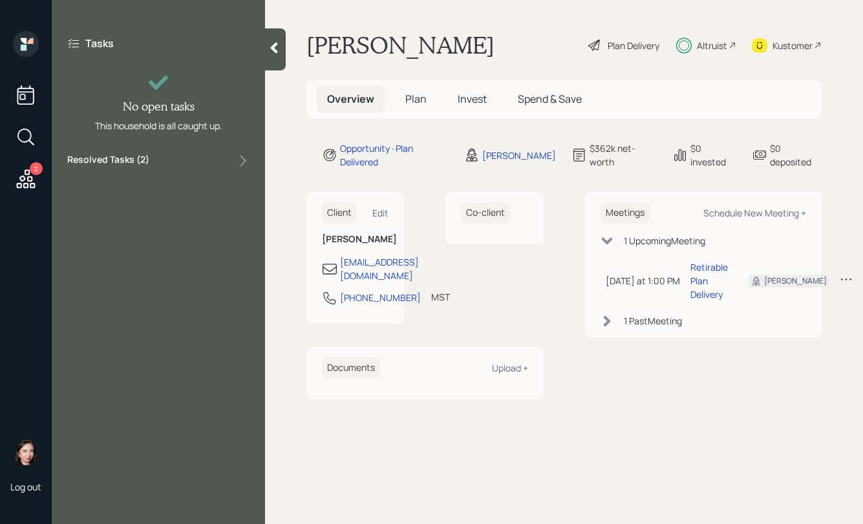
click at [284, 45] on div at bounding box center [275, 49] width 21 height 42
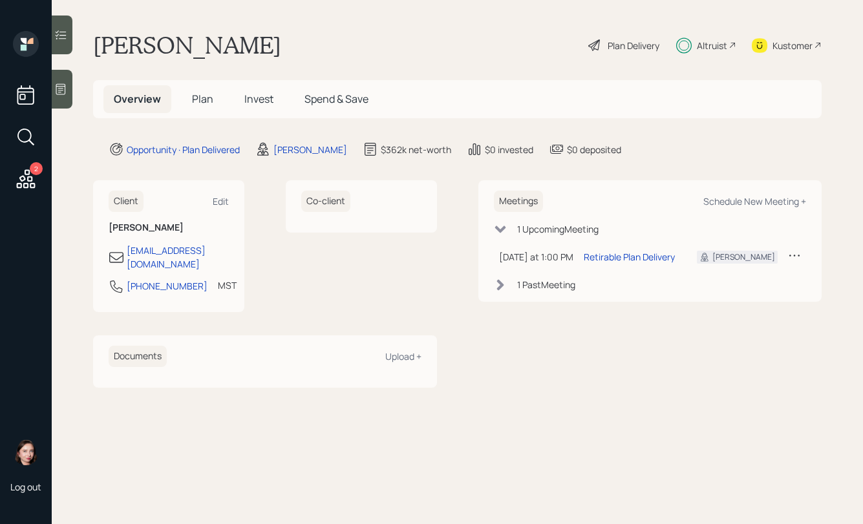
click at [205, 106] on h5 "Plan" at bounding box center [203, 99] width 42 height 28
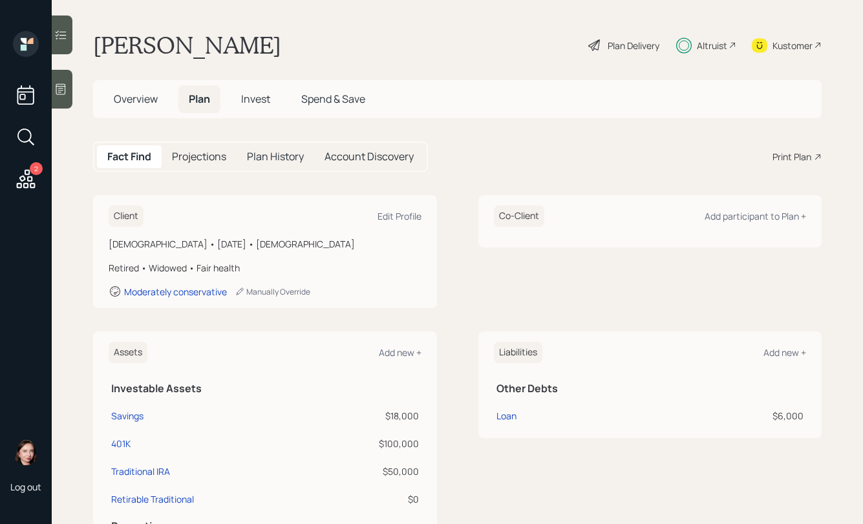
click at [241, 96] on h5 "Invest" at bounding box center [256, 99] width 50 height 28
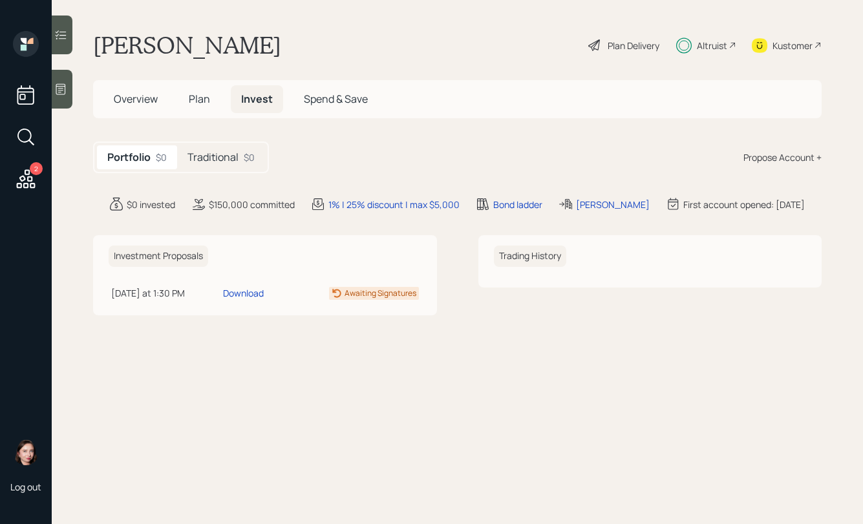
click at [238, 164] on div "Traditional $0" at bounding box center [221, 157] width 88 height 24
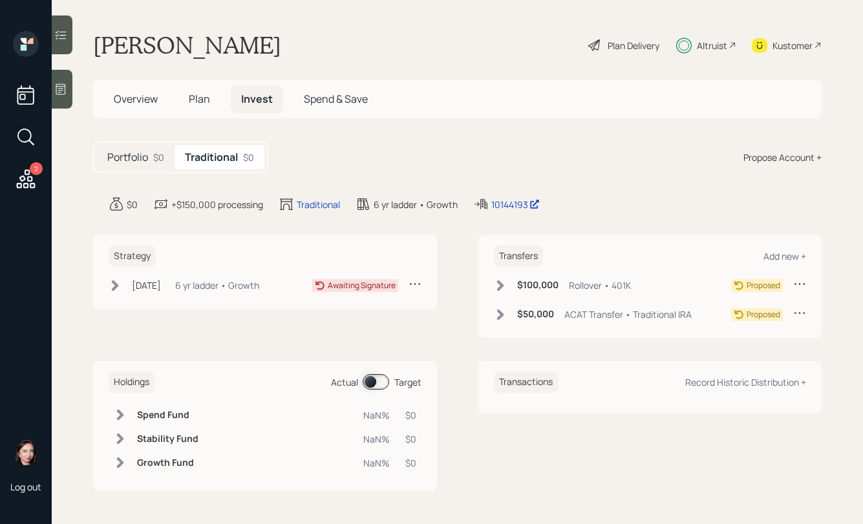
click at [121, 160] on h5 "Portfolio" at bounding box center [127, 157] width 41 height 12
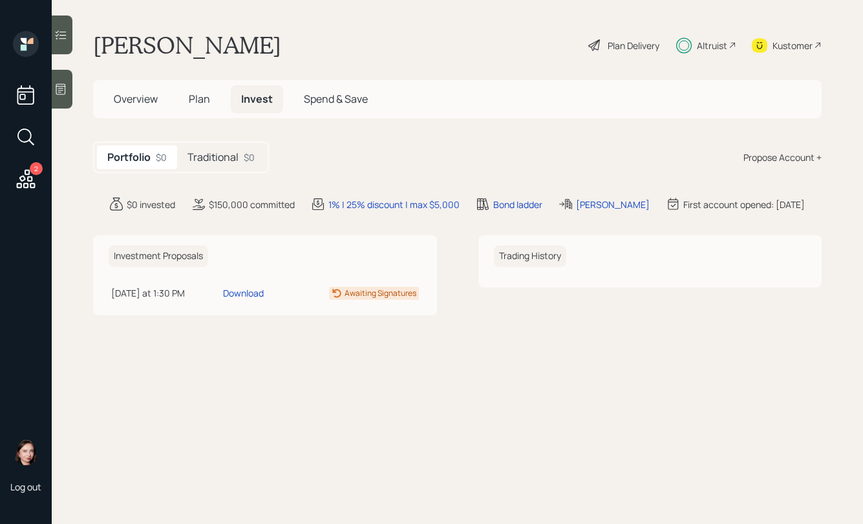
click at [226, 163] on h5 "Traditional" at bounding box center [212, 157] width 51 height 12
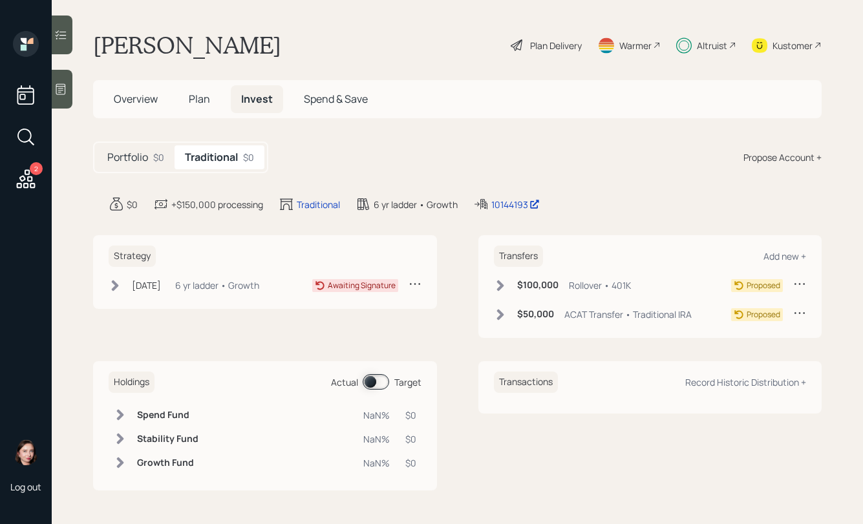
click at [116, 286] on icon at bounding box center [115, 285] width 7 height 11
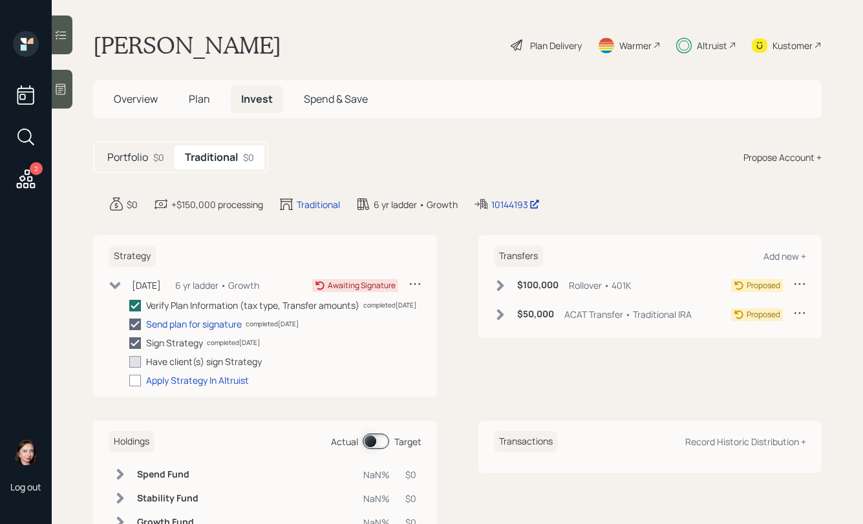
click at [133, 151] on h5 "Portfolio" at bounding box center [127, 157] width 41 height 12
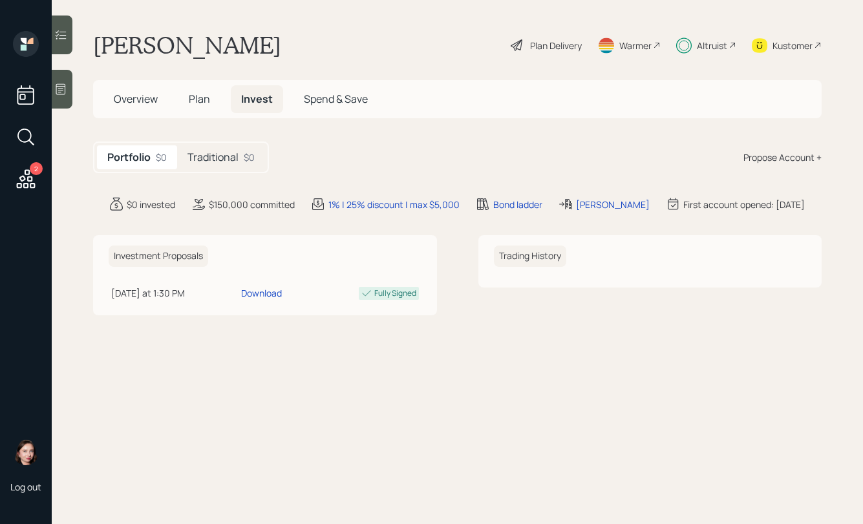
click at [218, 164] on div "Traditional $0" at bounding box center [221, 157] width 88 height 24
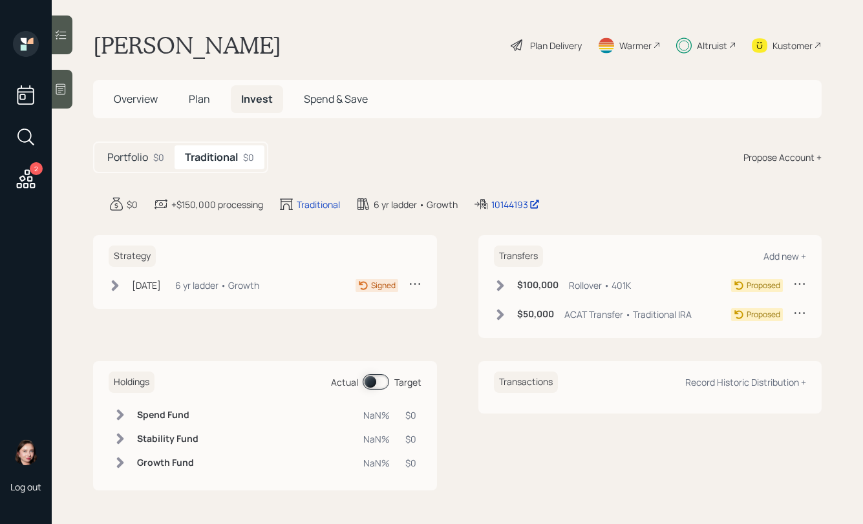
click at [122, 289] on div "[DATE] [DATE] 3:39 PM EDT 6 yr ladder • Growth" at bounding box center [184, 285] width 151 height 16
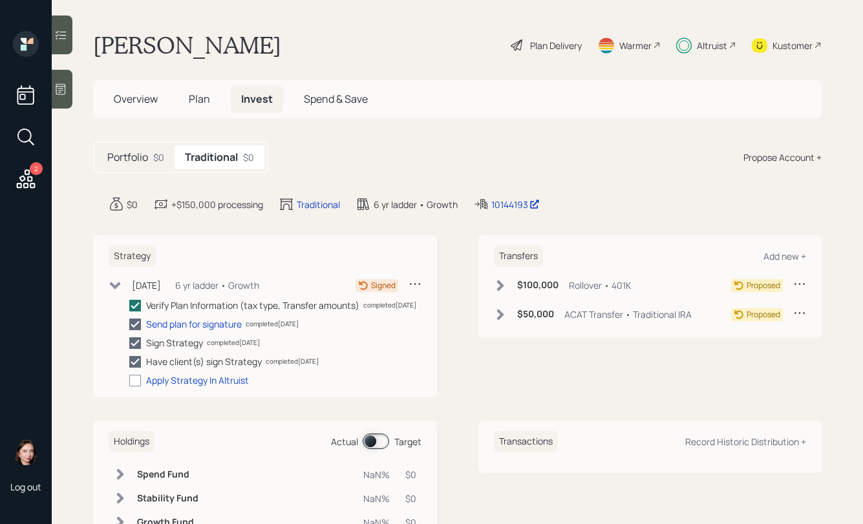
click at [113, 277] on div "[DATE] [DATE] 3:39 PM EDT 6 yr ladder • Growth" at bounding box center [184, 285] width 151 height 16
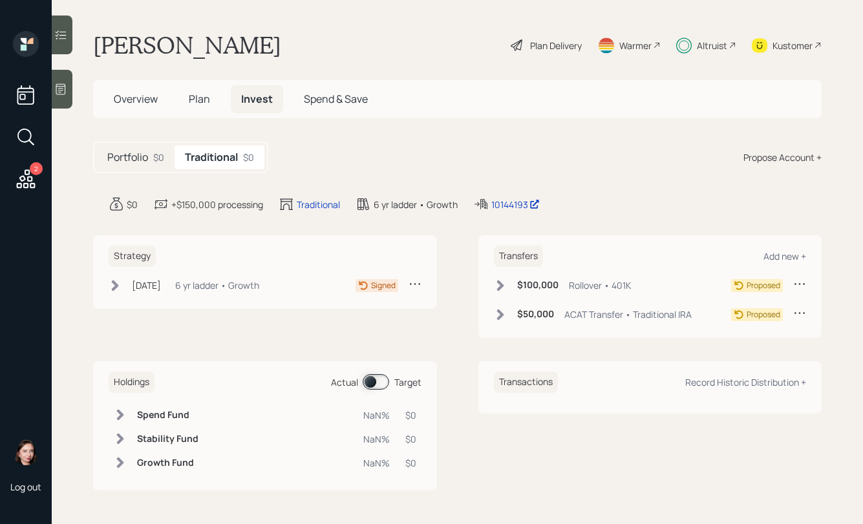
click at [138, 101] on span "Overview" at bounding box center [136, 99] width 44 height 14
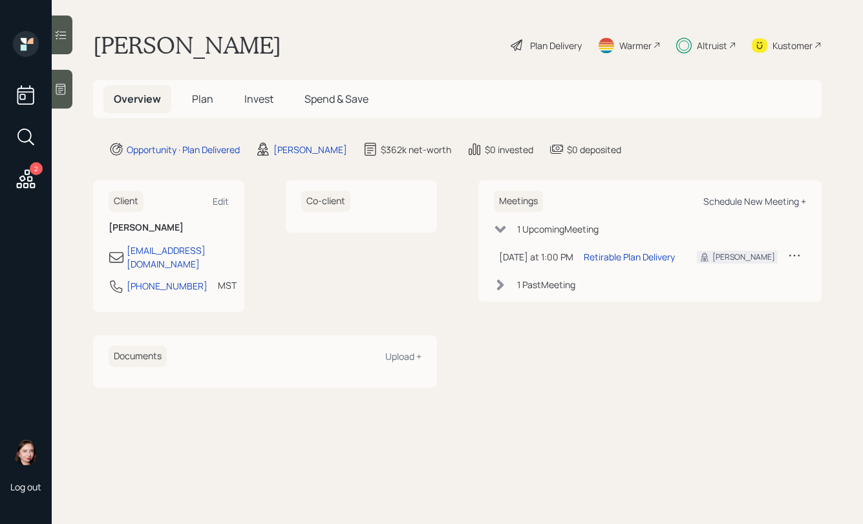
click at [739, 204] on div "Schedule New Meeting +" at bounding box center [754, 201] width 103 height 12
select select "b1d8ea90-abcc-42aa-86cc-4f33a132aacc"
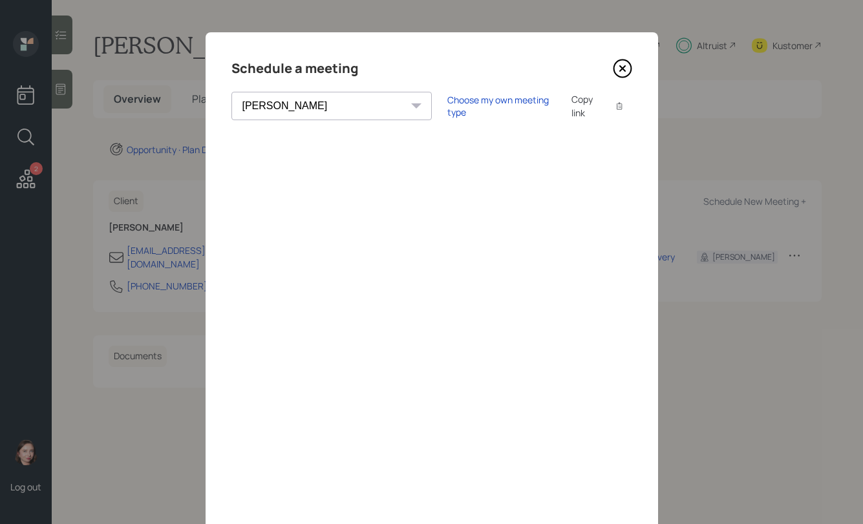
scroll to position [58, 0]
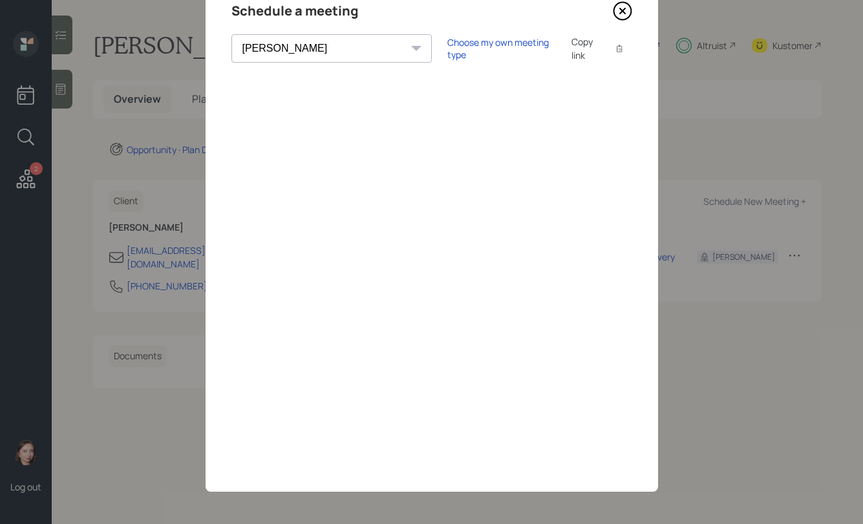
click at [447, 55] on div "Choose my own meeting type Copy link Copy text" at bounding box center [539, 48] width 185 height 27
click at [447, 50] on div "Choose my own meeting type" at bounding box center [501, 48] width 109 height 25
click at [488, 51] on div "Use meeting type for lifecycle stage" at bounding box center [544, 49] width 149 height 12
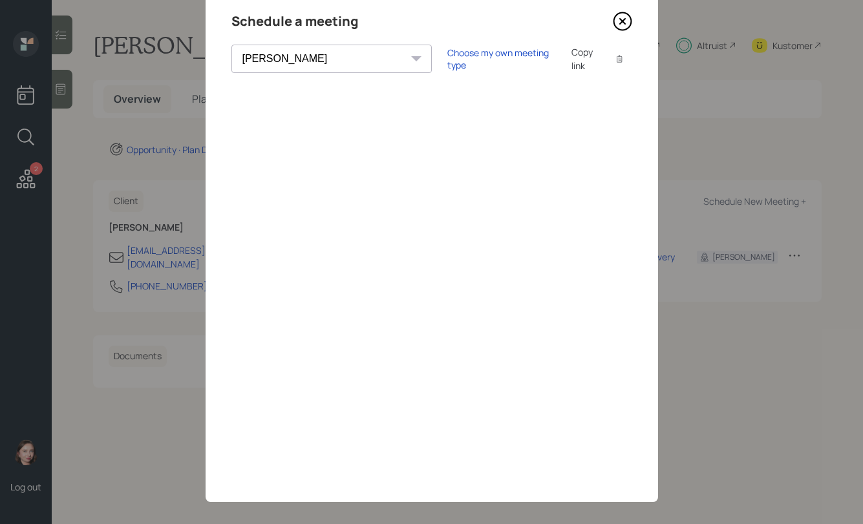
scroll to position [0, 0]
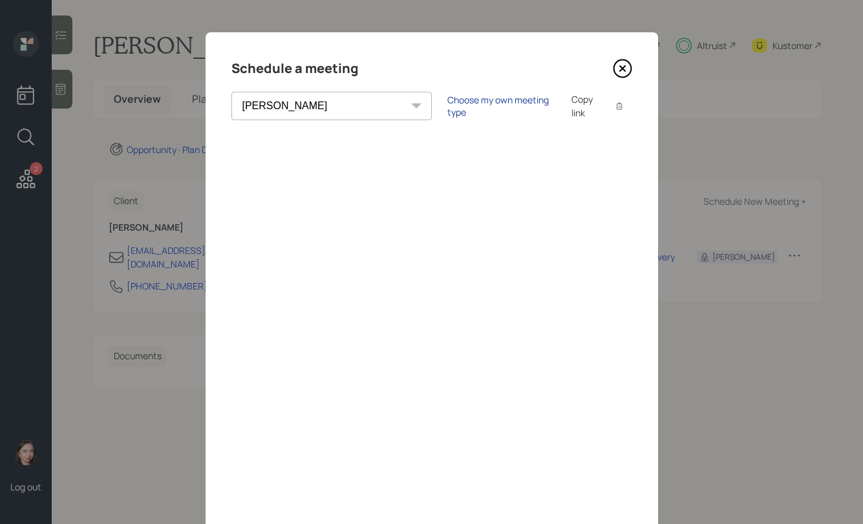
click at [447, 100] on div "Choose my own meeting type" at bounding box center [501, 106] width 109 height 25
click at [624, 67] on icon at bounding box center [622, 68] width 19 height 19
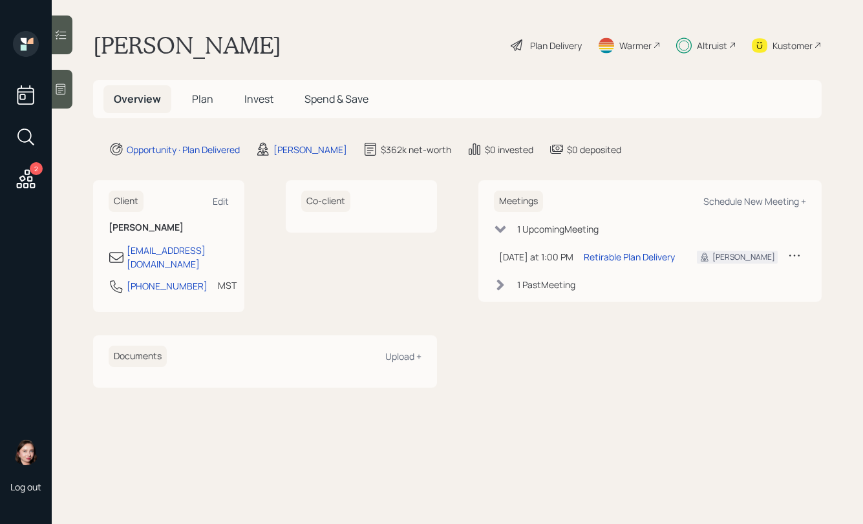
click at [220, 191] on div "Client Edit" at bounding box center [169, 201] width 120 height 21
click at [219, 200] on div "Edit" at bounding box center [221, 201] width 16 height 12
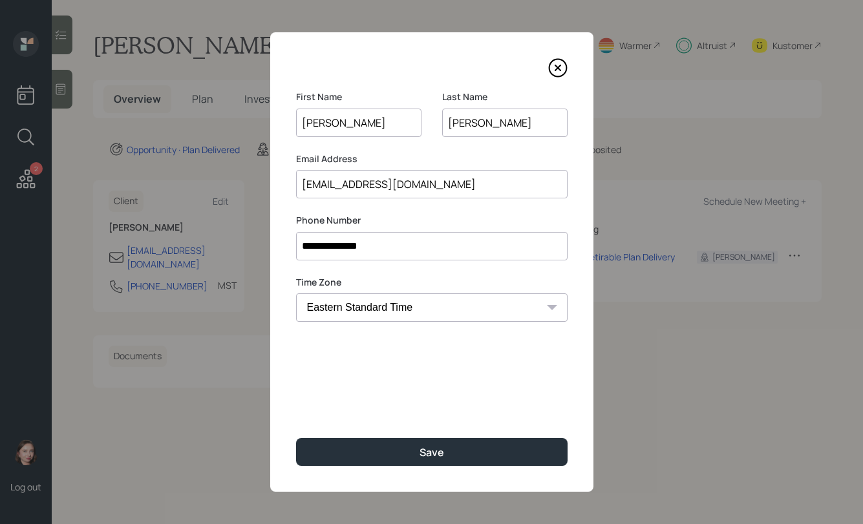
click at [526, 314] on select "Eastern Standard Time Central Standard Time Mountain Standard Time Pacific Stan…" at bounding box center [431, 307] width 271 height 28
select select "America/[GEOGRAPHIC_DATA]"
click at [296, 293] on select "Eastern Standard Time Central Standard Time Mountain Standard Time Pacific Stan…" at bounding box center [431, 307] width 271 height 28
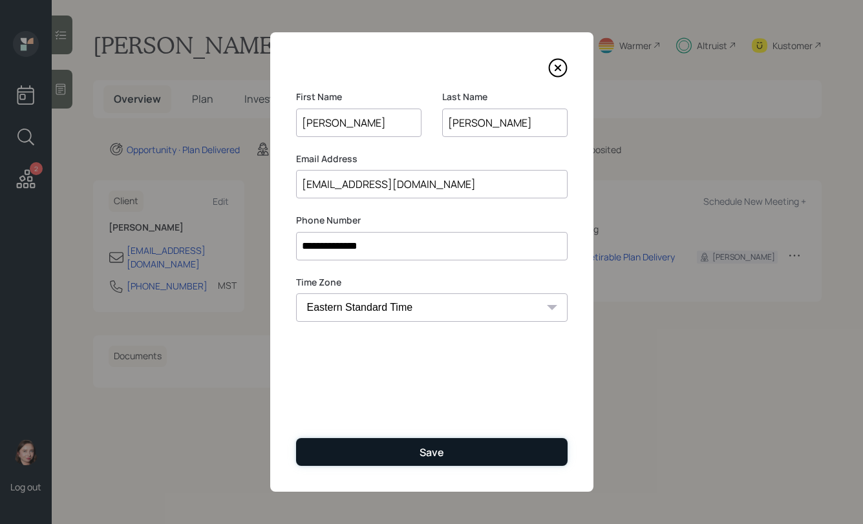
click at [419, 447] on div "Save" at bounding box center [431, 452] width 25 height 14
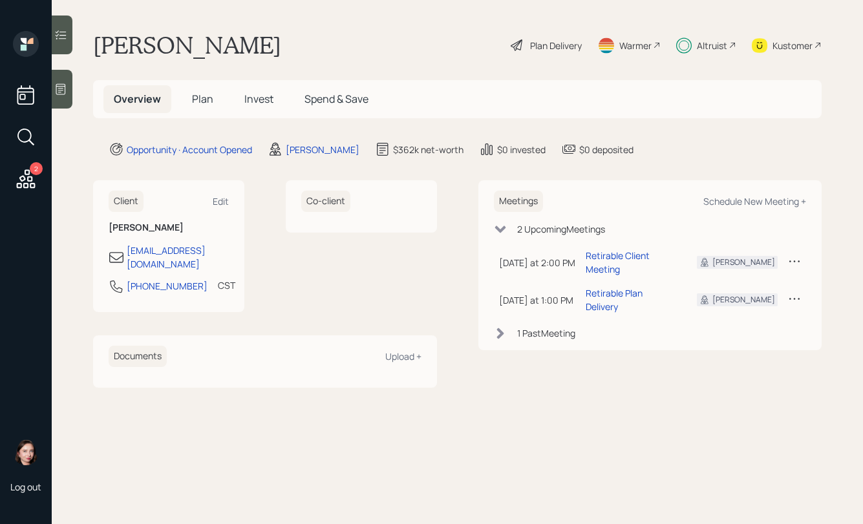
click at [808, 42] on div "Kustomer" at bounding box center [792, 46] width 40 height 14
click at [799, 47] on div "Kustomer" at bounding box center [792, 46] width 40 height 14
